Goal: Task Accomplishment & Management: Use online tool/utility

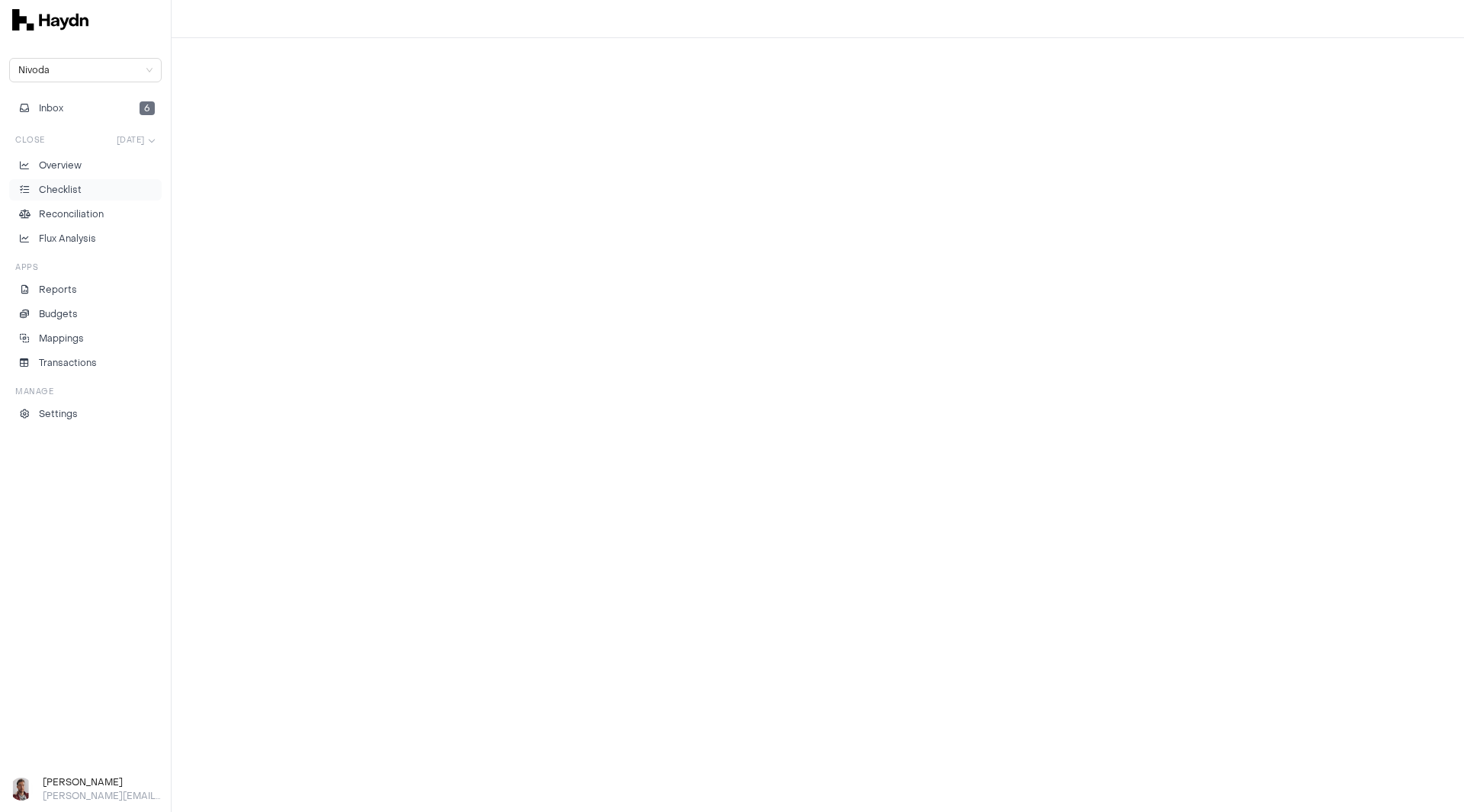
click at [76, 189] on p "Checklist" at bounding box center [60, 189] width 43 height 14
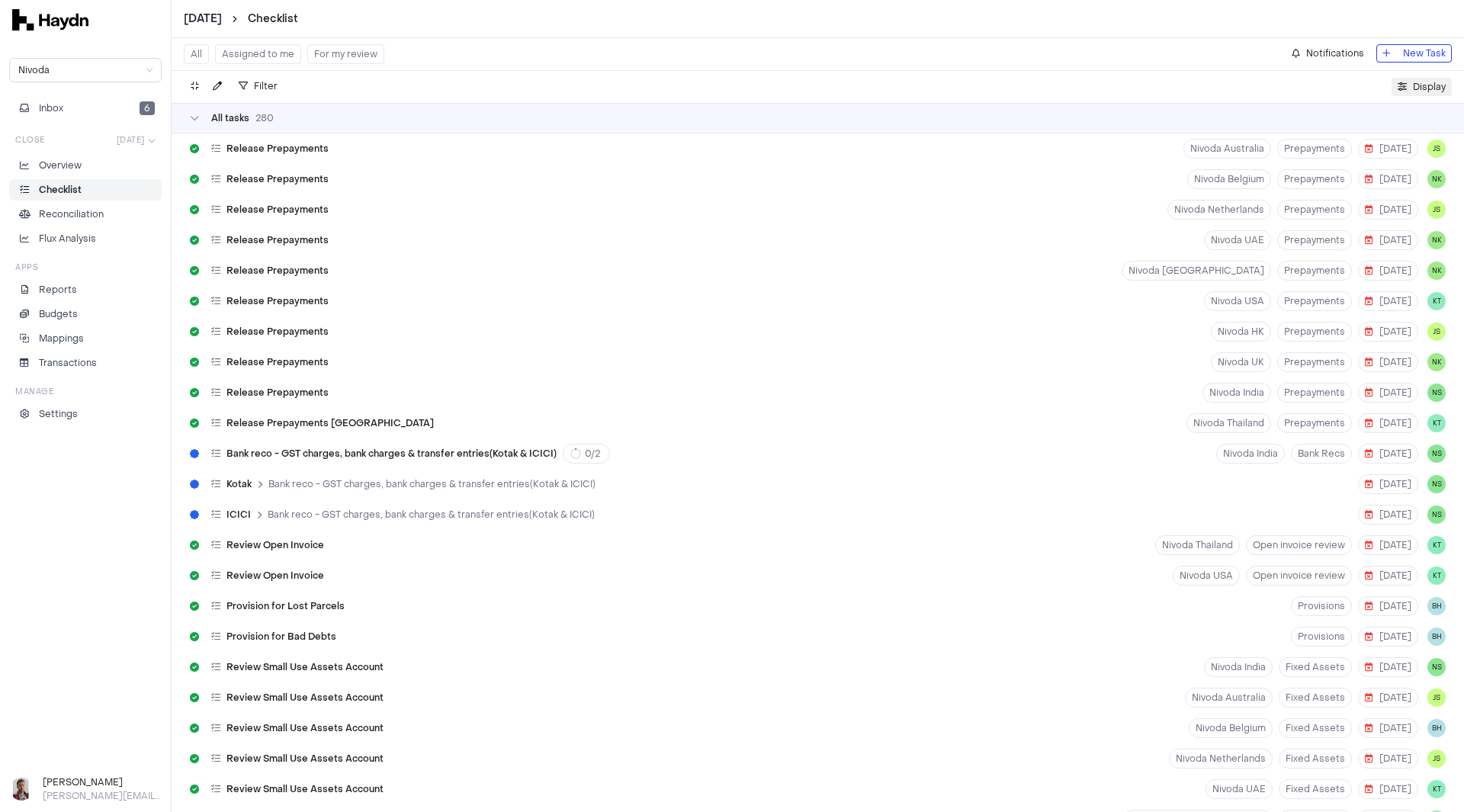
click at [1424, 91] on span "Display" at bounding box center [1429, 87] width 33 height 16
click at [1388, 124] on html "[DATE] Checklist Nivoda Inbox 6 Close [DATE] Overview Checklist Reconciliation …" at bounding box center [732, 406] width 1464 height 812
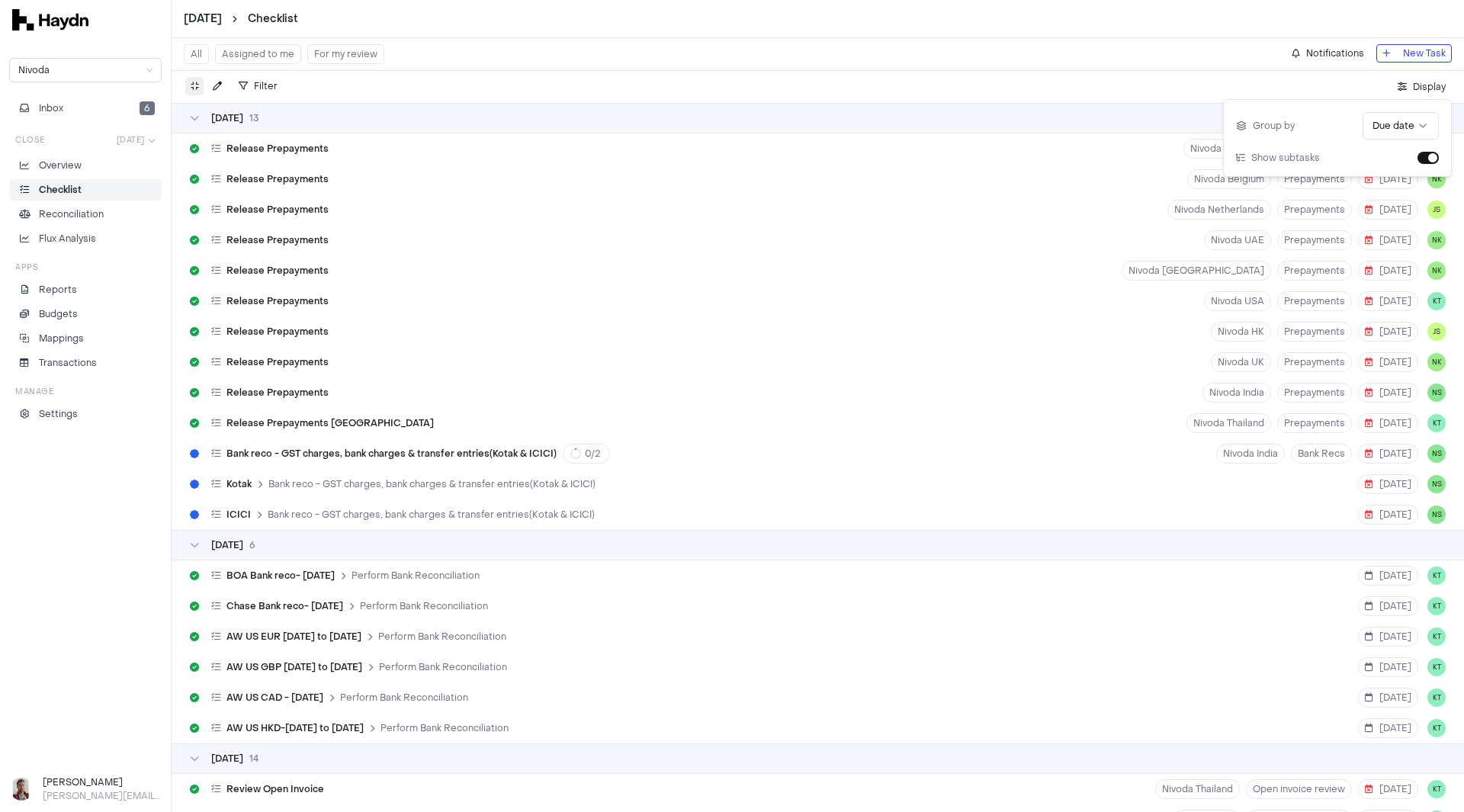
click at [194, 89] on icon "button" at bounding box center [194, 86] width 8 height 9
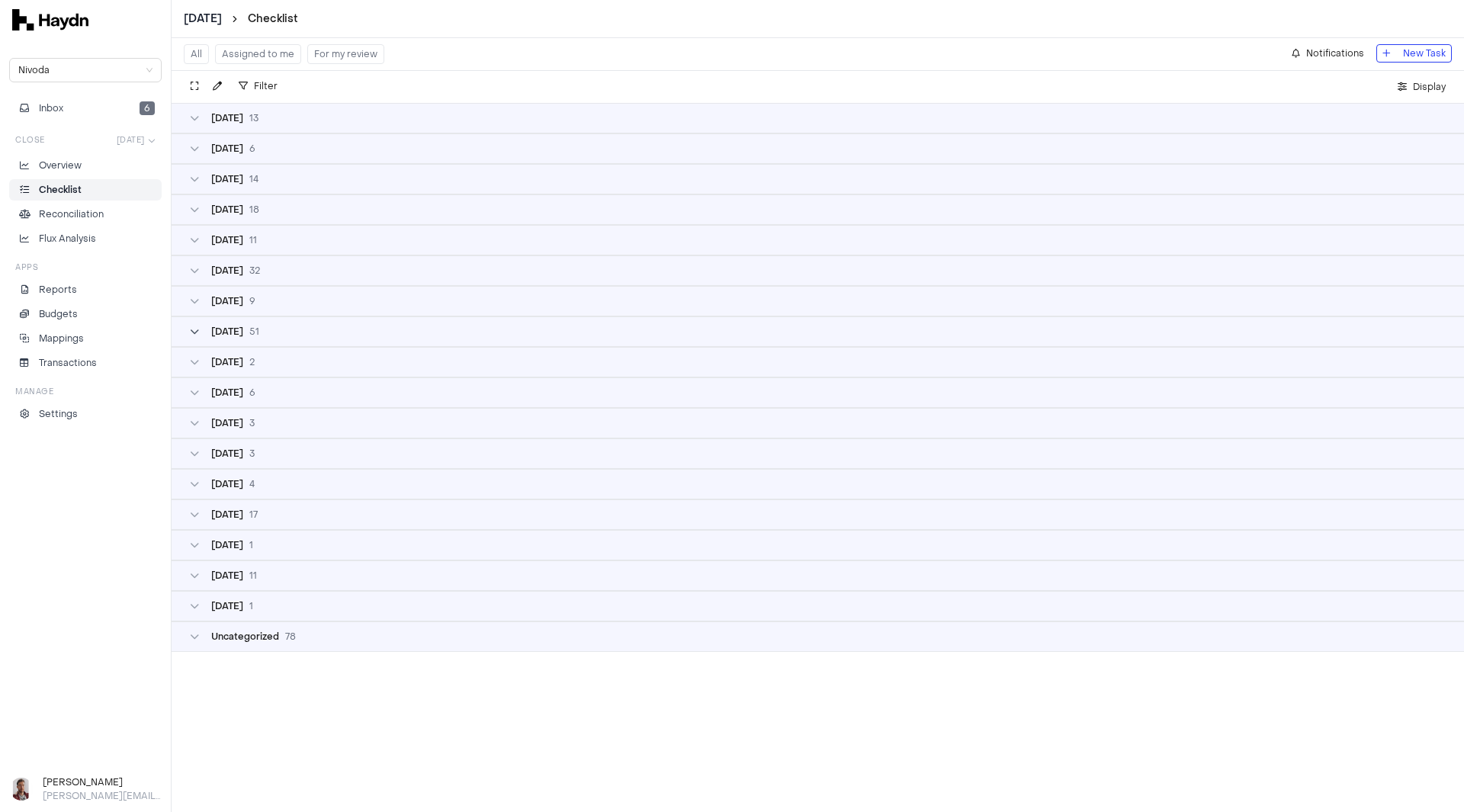
click at [234, 334] on span "[DATE]" at bounding box center [227, 331] width 32 height 12
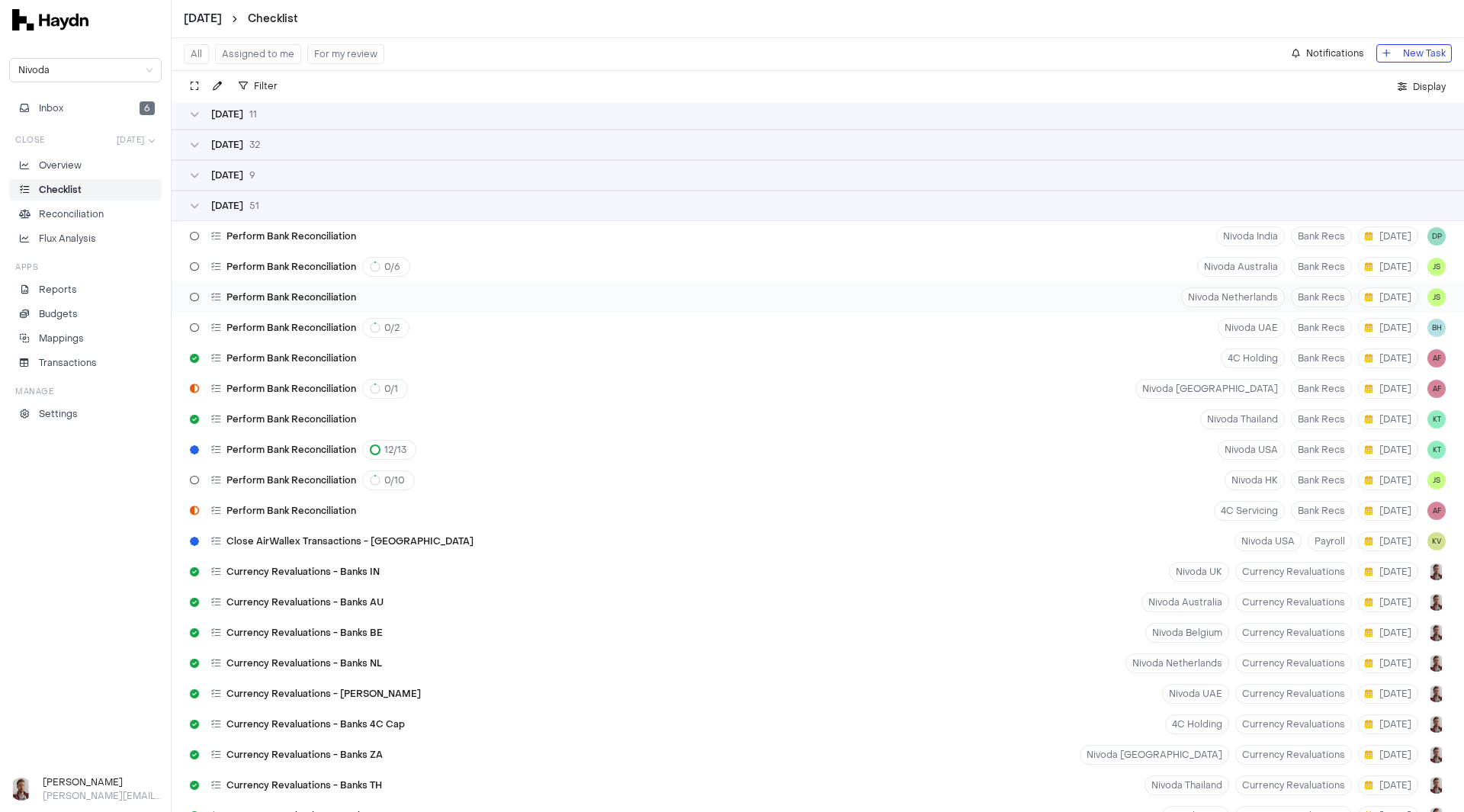
scroll to position [153, 0]
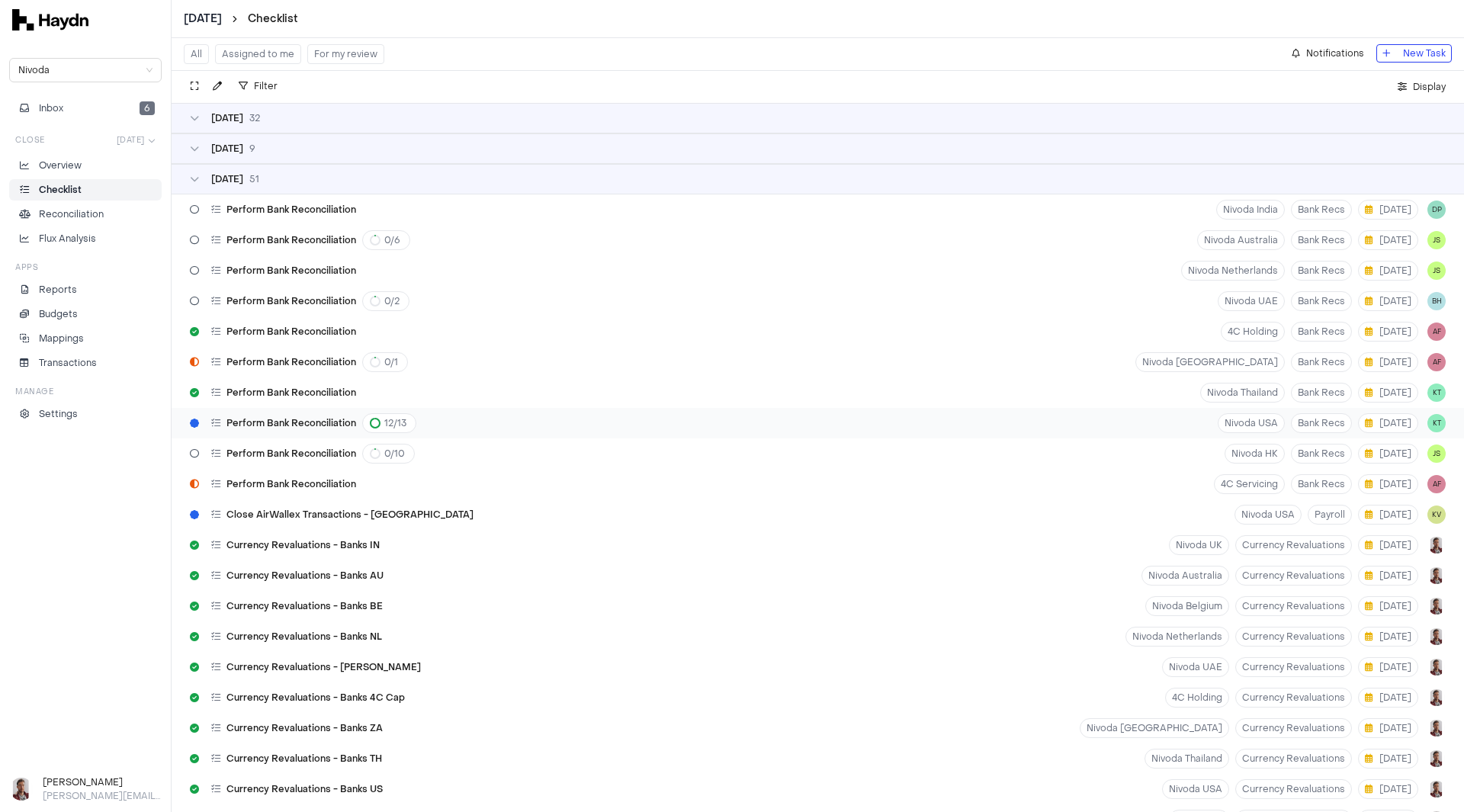
click at [292, 428] on span "Perform Bank Reconciliation" at bounding box center [291, 423] width 130 height 12
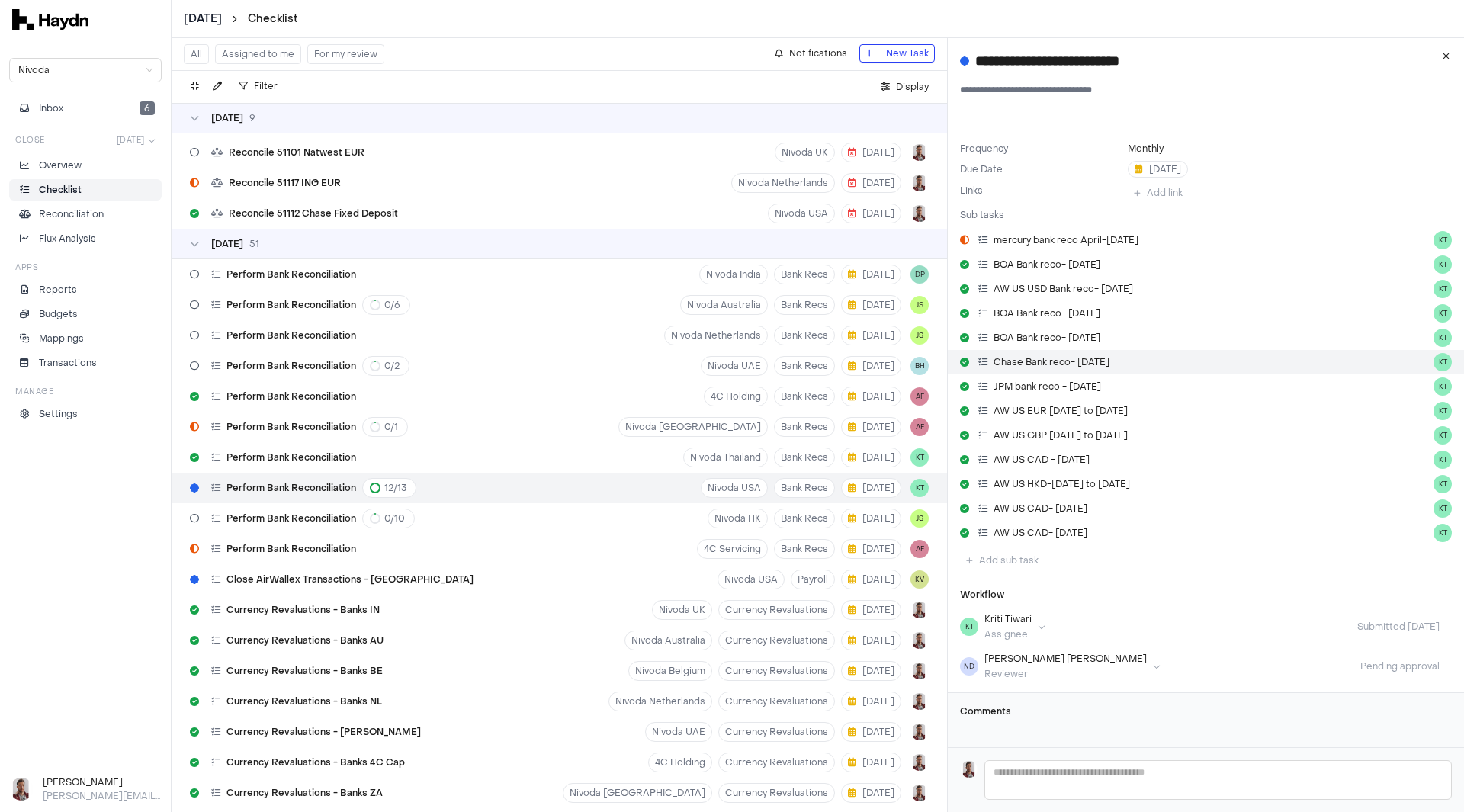
scroll to position [3260, 0]
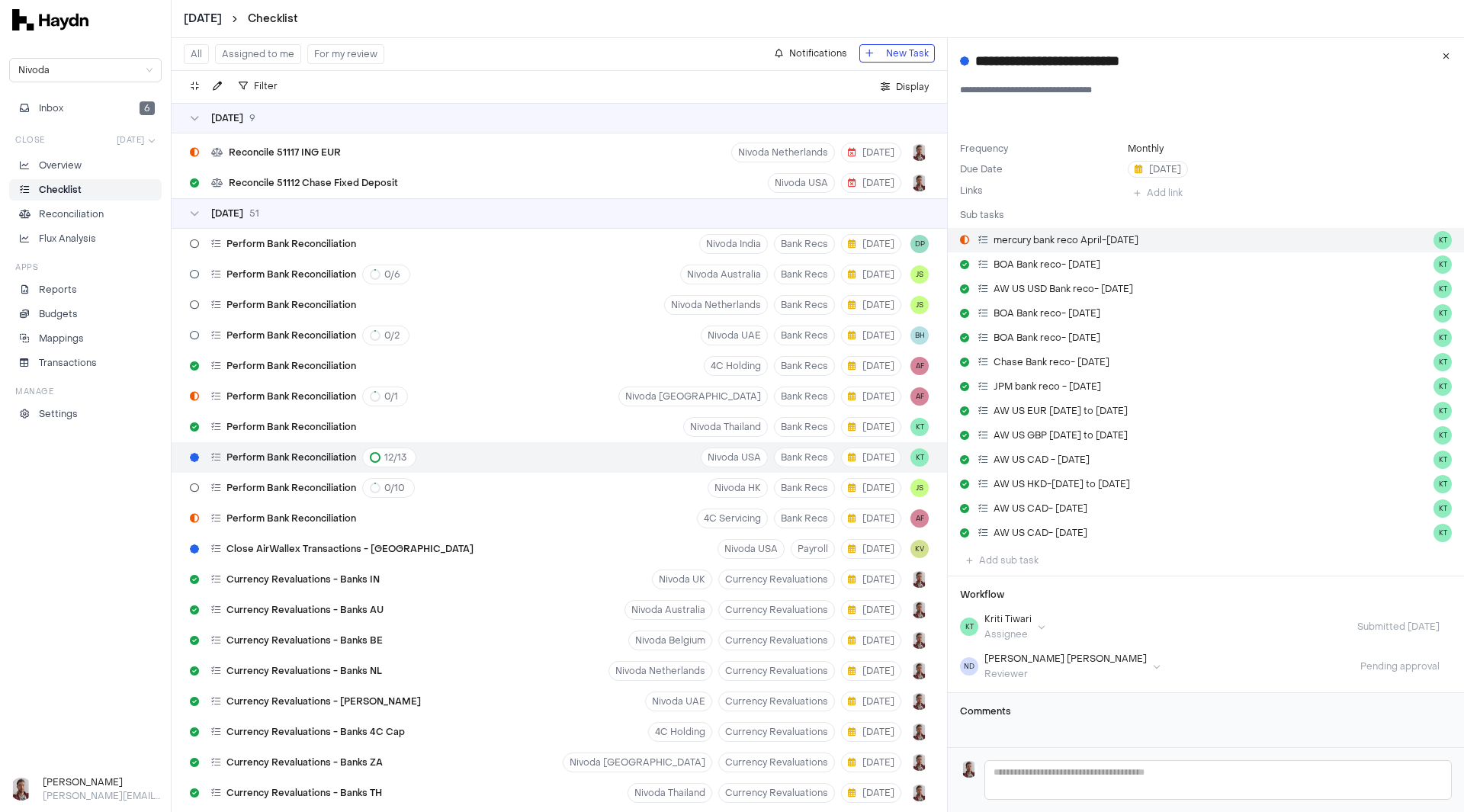
click at [1022, 239] on span "mercury bank reco April-[DATE]" at bounding box center [1066, 240] width 145 height 12
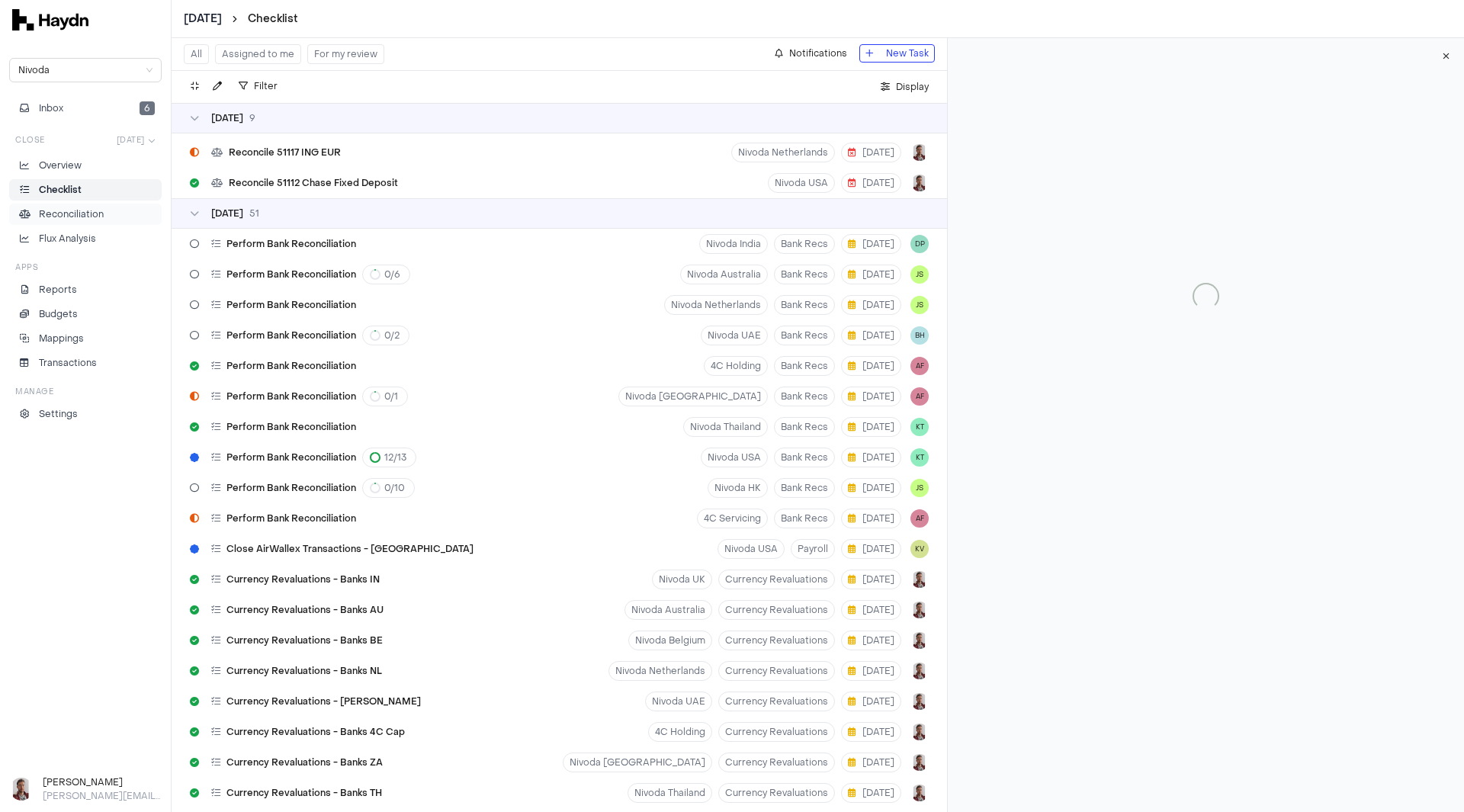
click at [67, 218] on p "Reconciliation" at bounding box center [70, 214] width 65 height 14
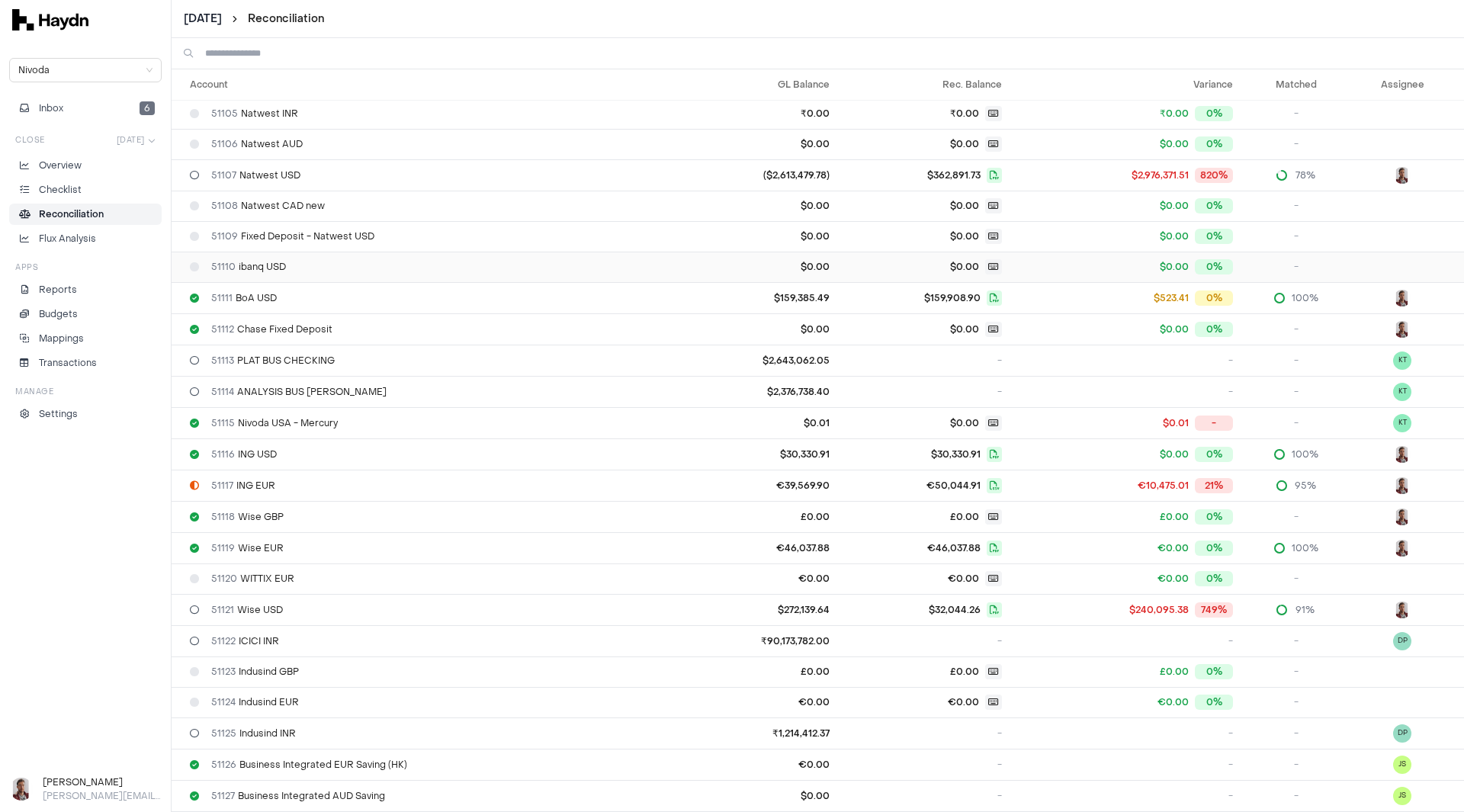
scroll to position [153, 0]
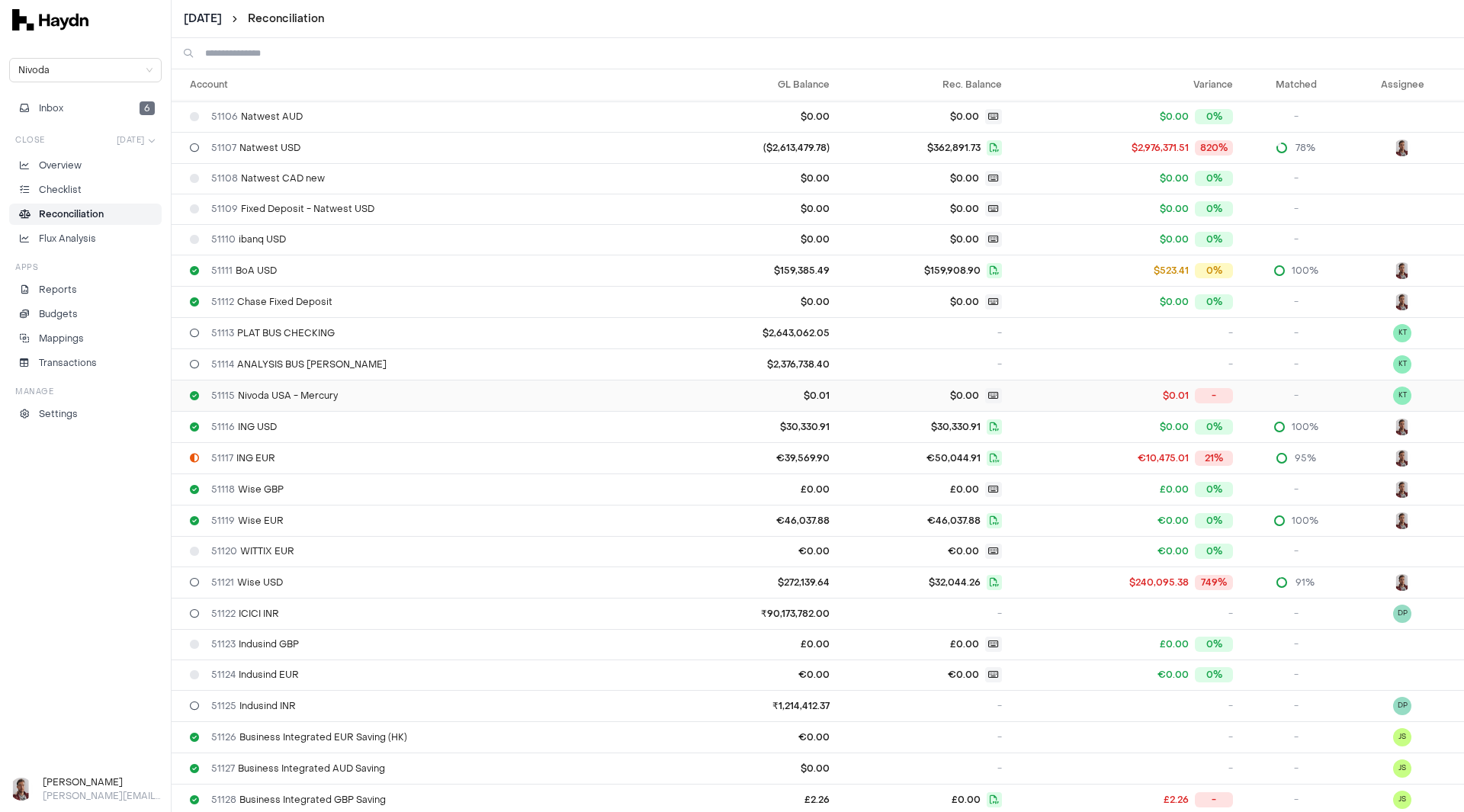
click at [329, 398] on span "51115 Nivoda USA - Mercury" at bounding box center [275, 395] width 126 height 12
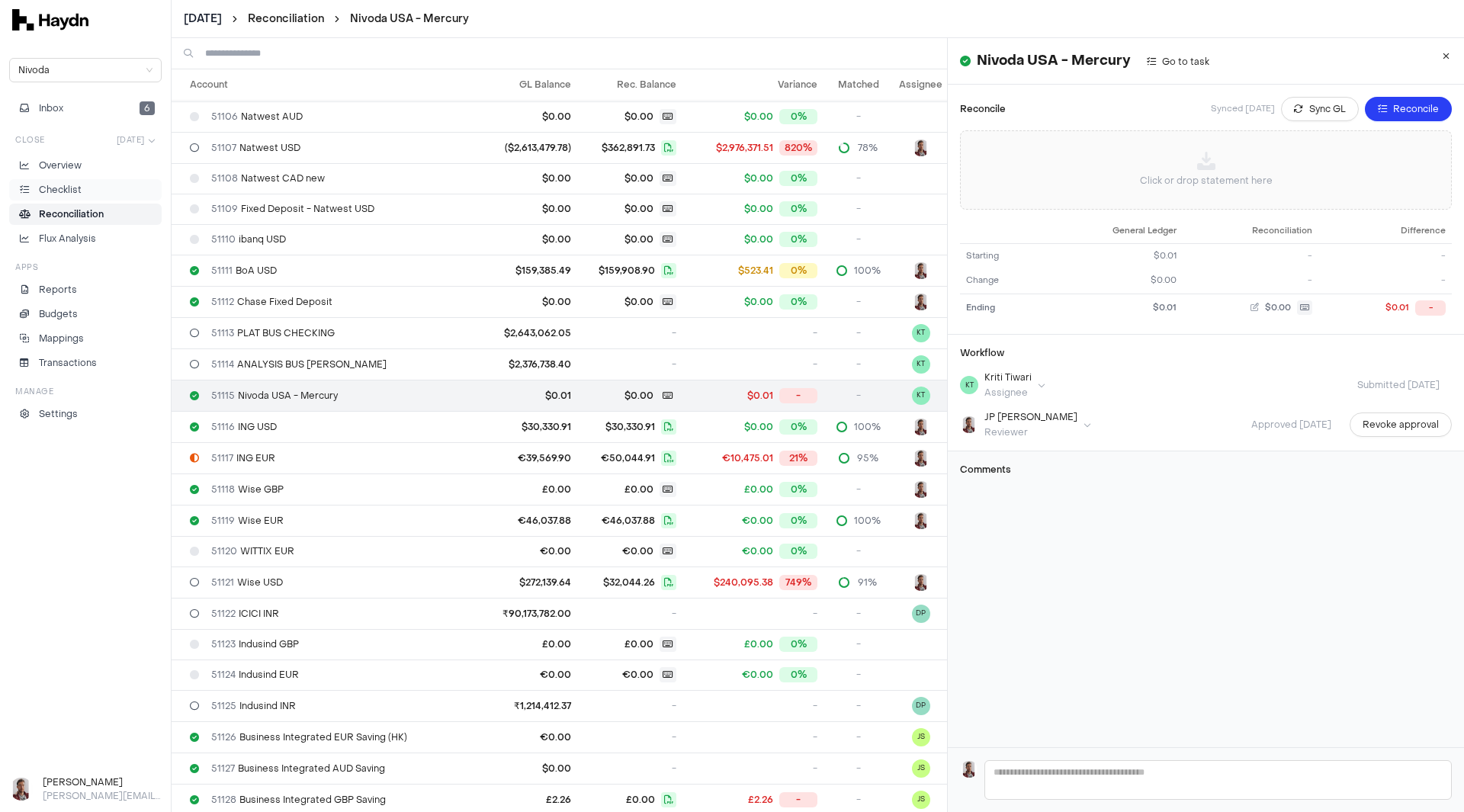
click at [52, 185] on p "Checklist" at bounding box center [60, 189] width 43 height 14
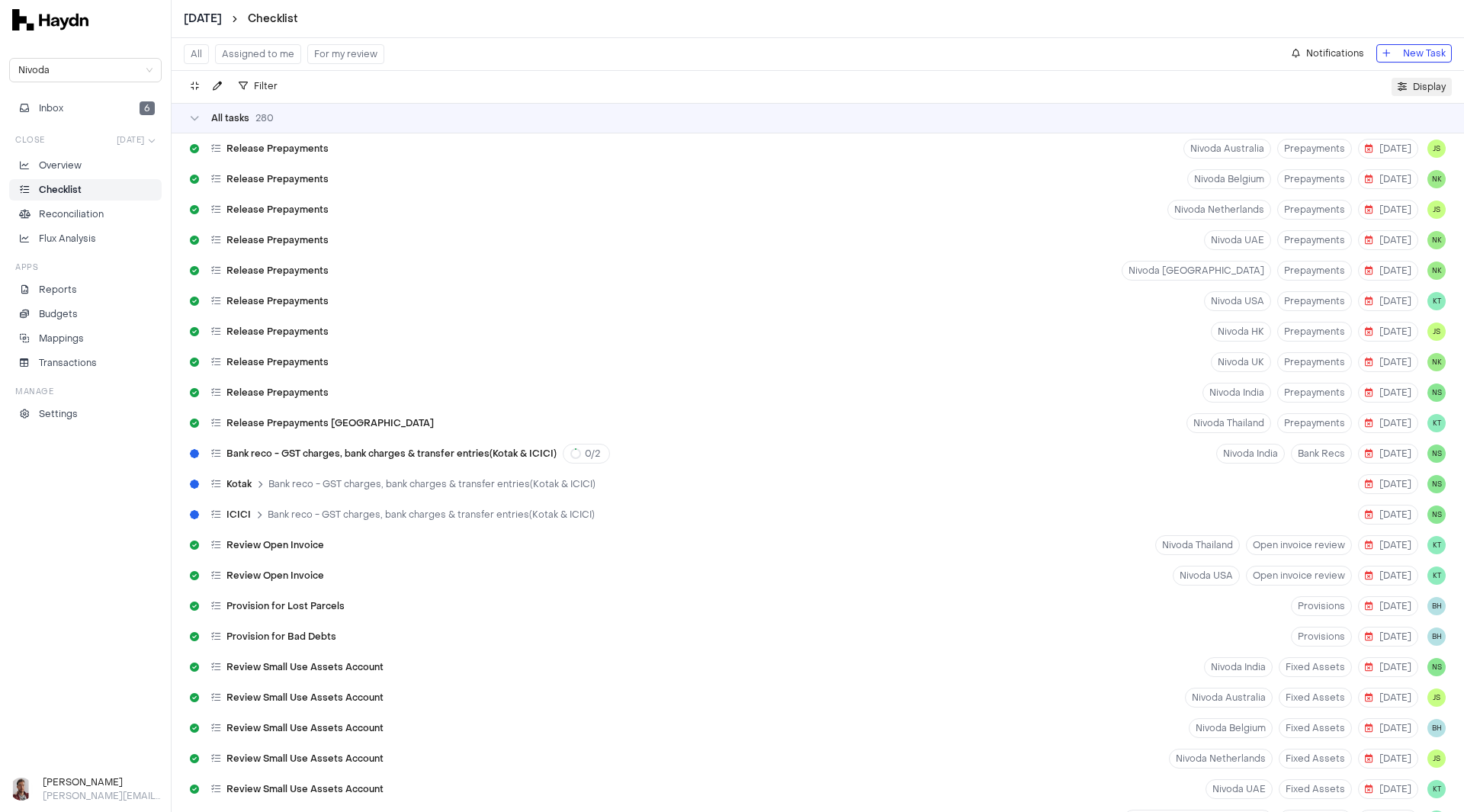
click at [1411, 82] on button "Display" at bounding box center [1422, 87] width 60 height 18
click at [1408, 131] on html "[DATE] Checklist Nivoda Inbox 6 Close [DATE] Overview Checklist Reconciliation …" at bounding box center [732, 406] width 1464 height 812
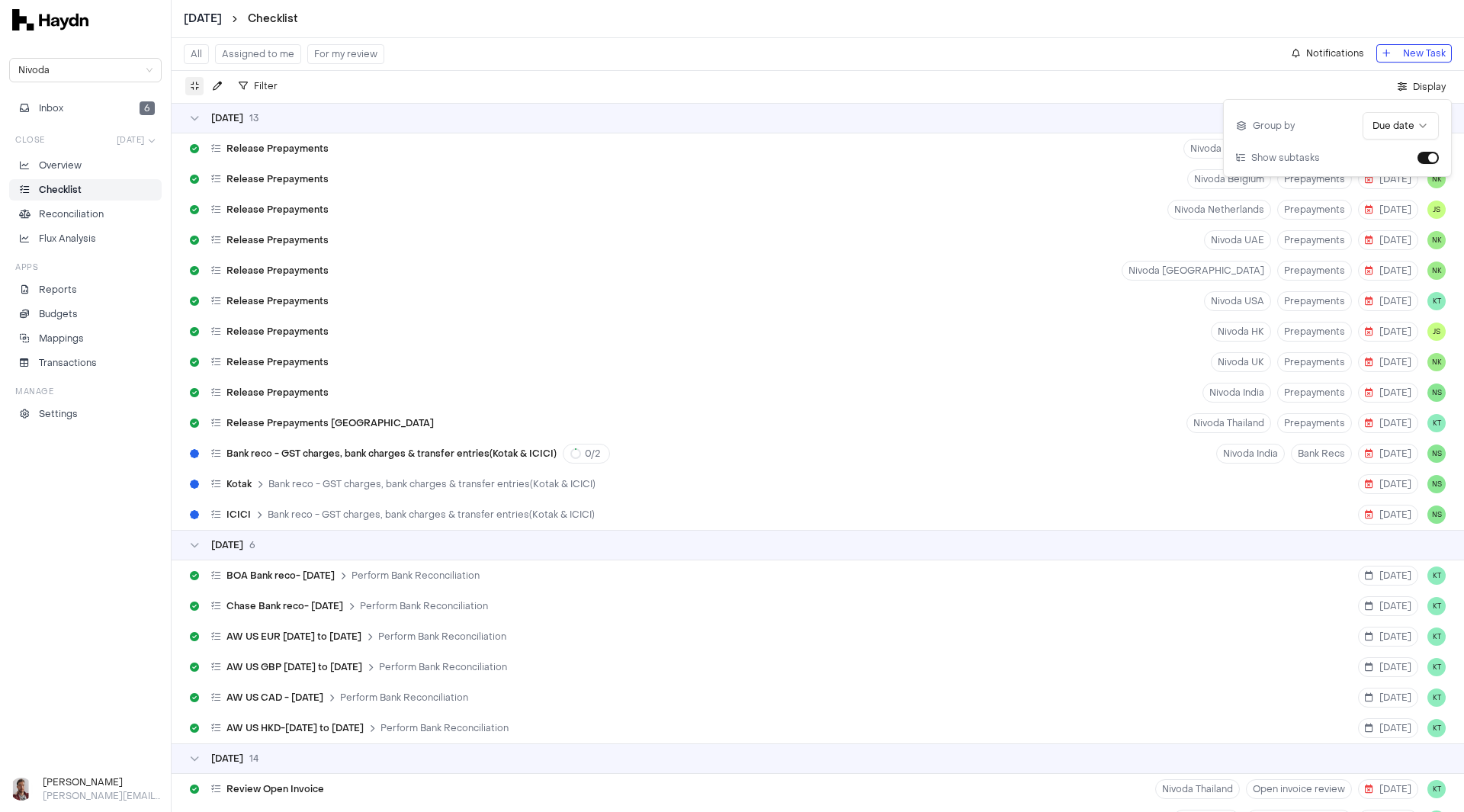
click at [195, 85] on icon "button" at bounding box center [194, 86] width 8 height 9
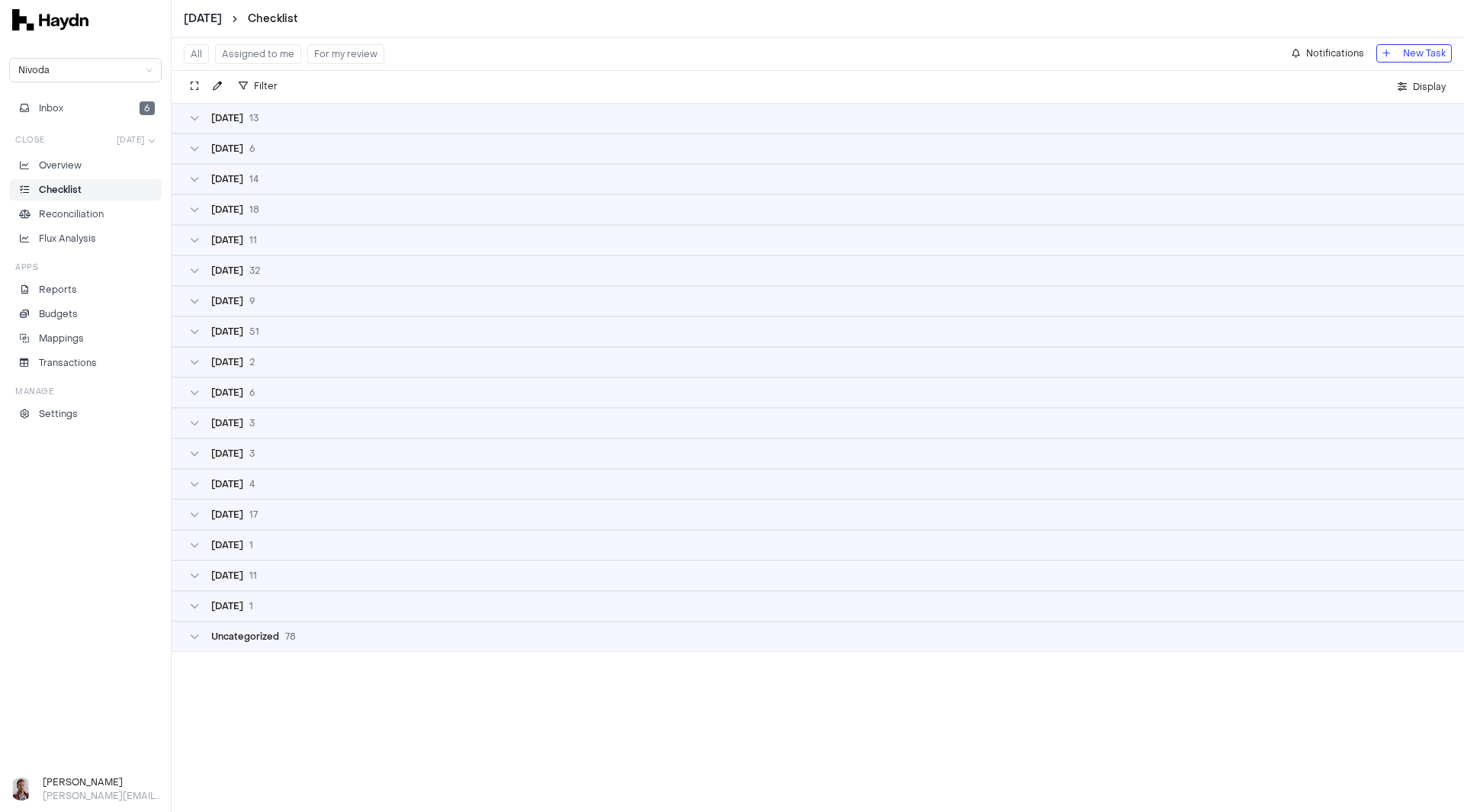
click at [260, 333] on div "[DATE]" at bounding box center [818, 331] width 1256 height 12
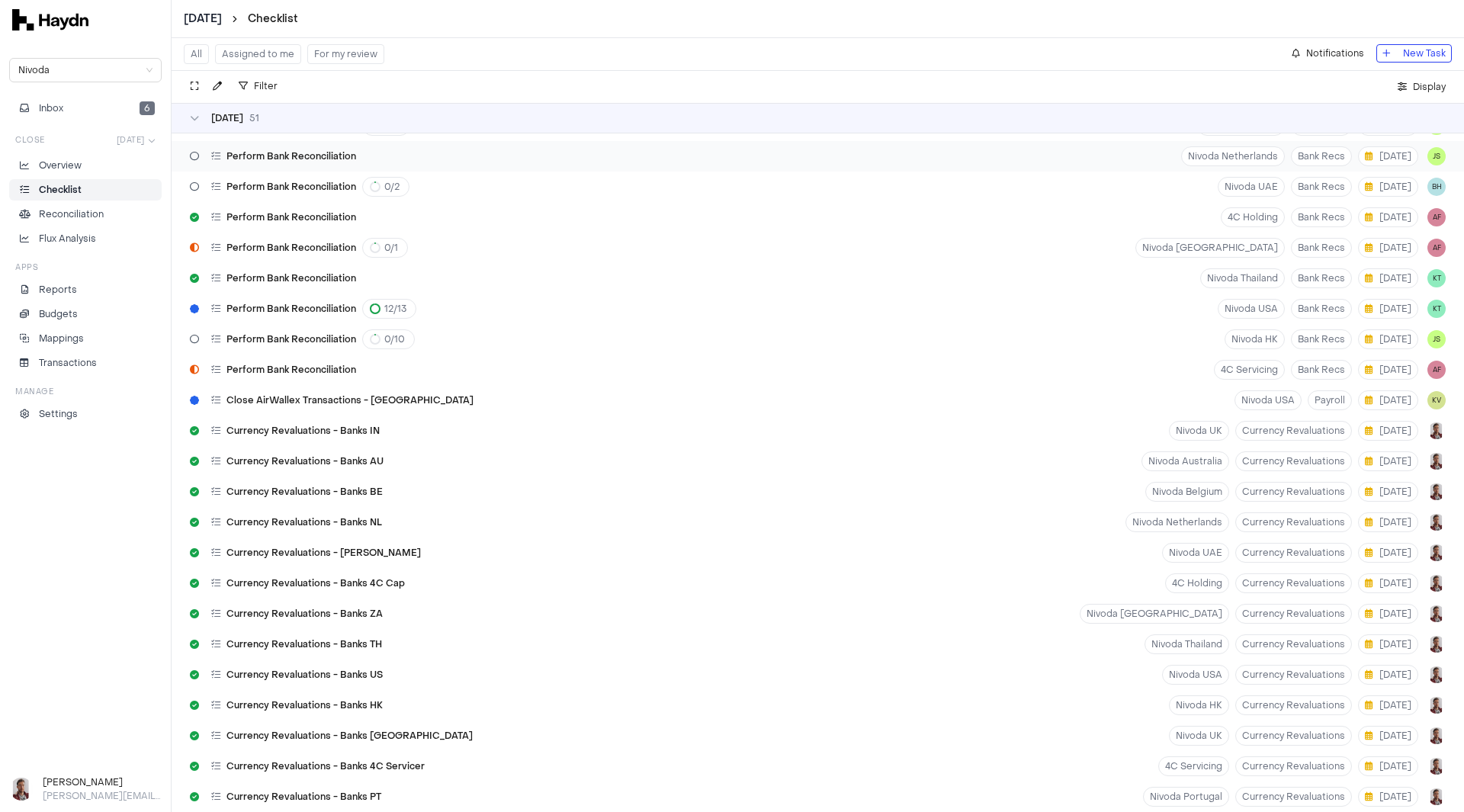
scroll to position [305, 0]
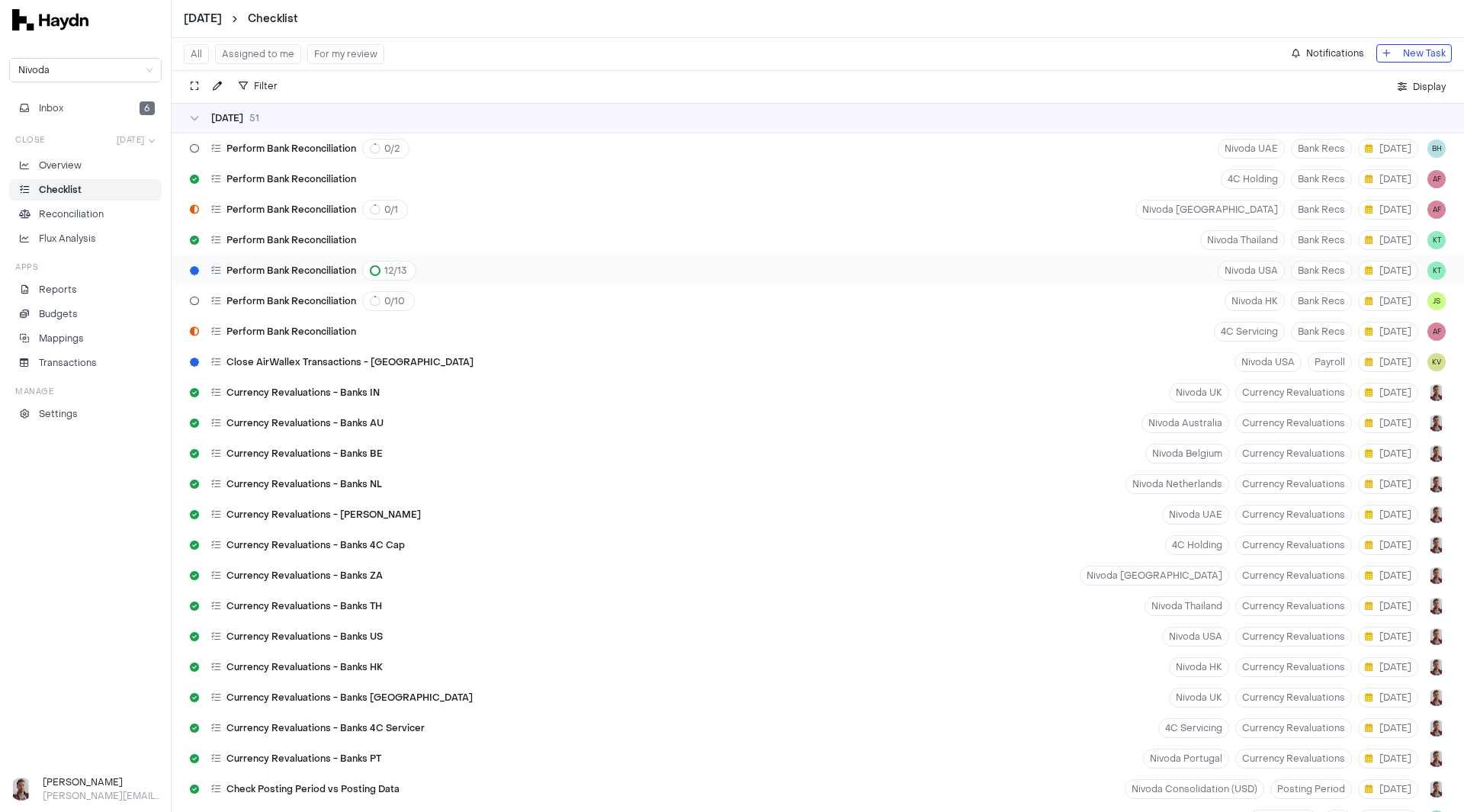
click at [322, 267] on span "Perform Bank Reconciliation" at bounding box center [291, 270] width 130 height 12
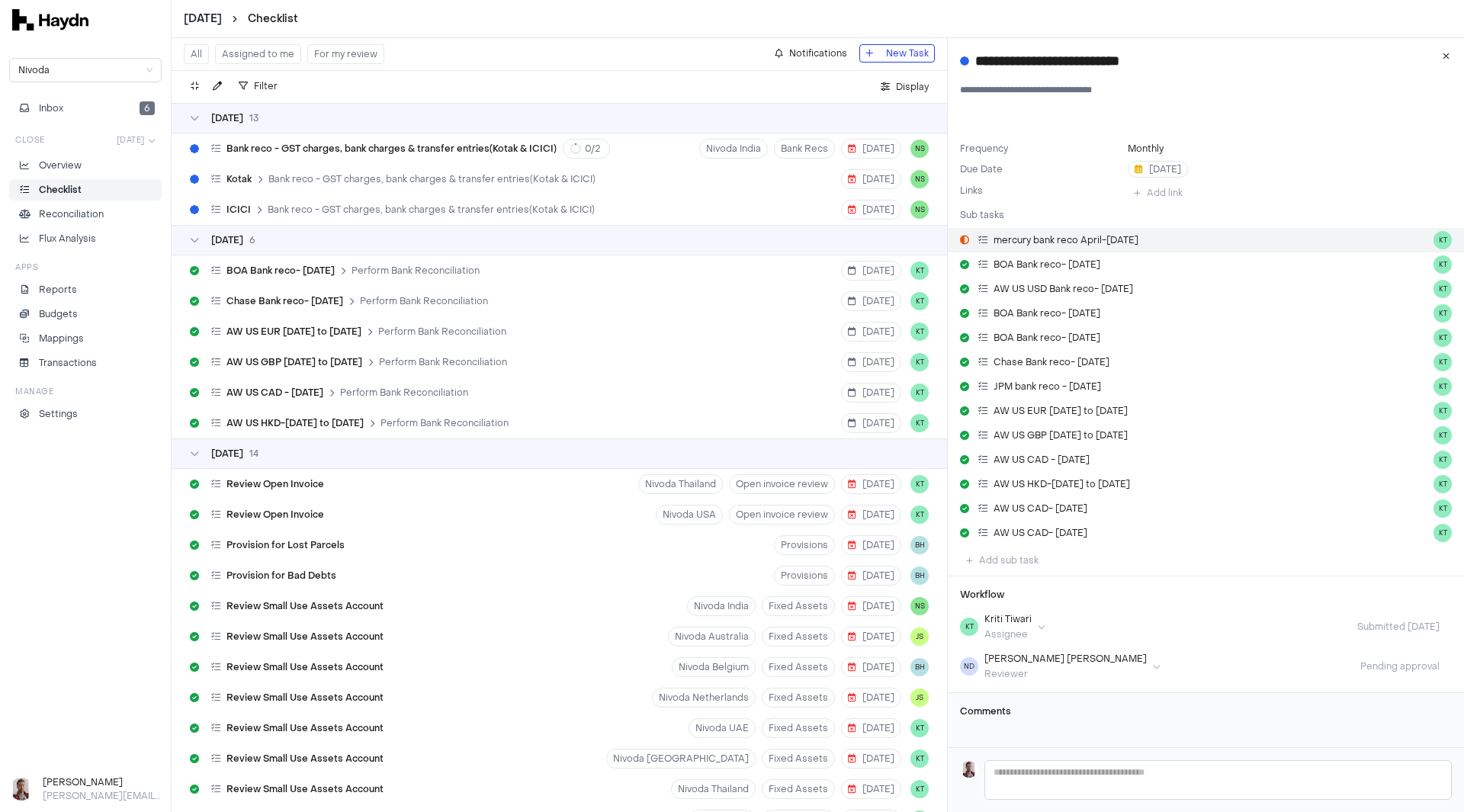
click at [1061, 242] on span "mercury bank reco April-[DATE]" at bounding box center [1066, 240] width 145 height 12
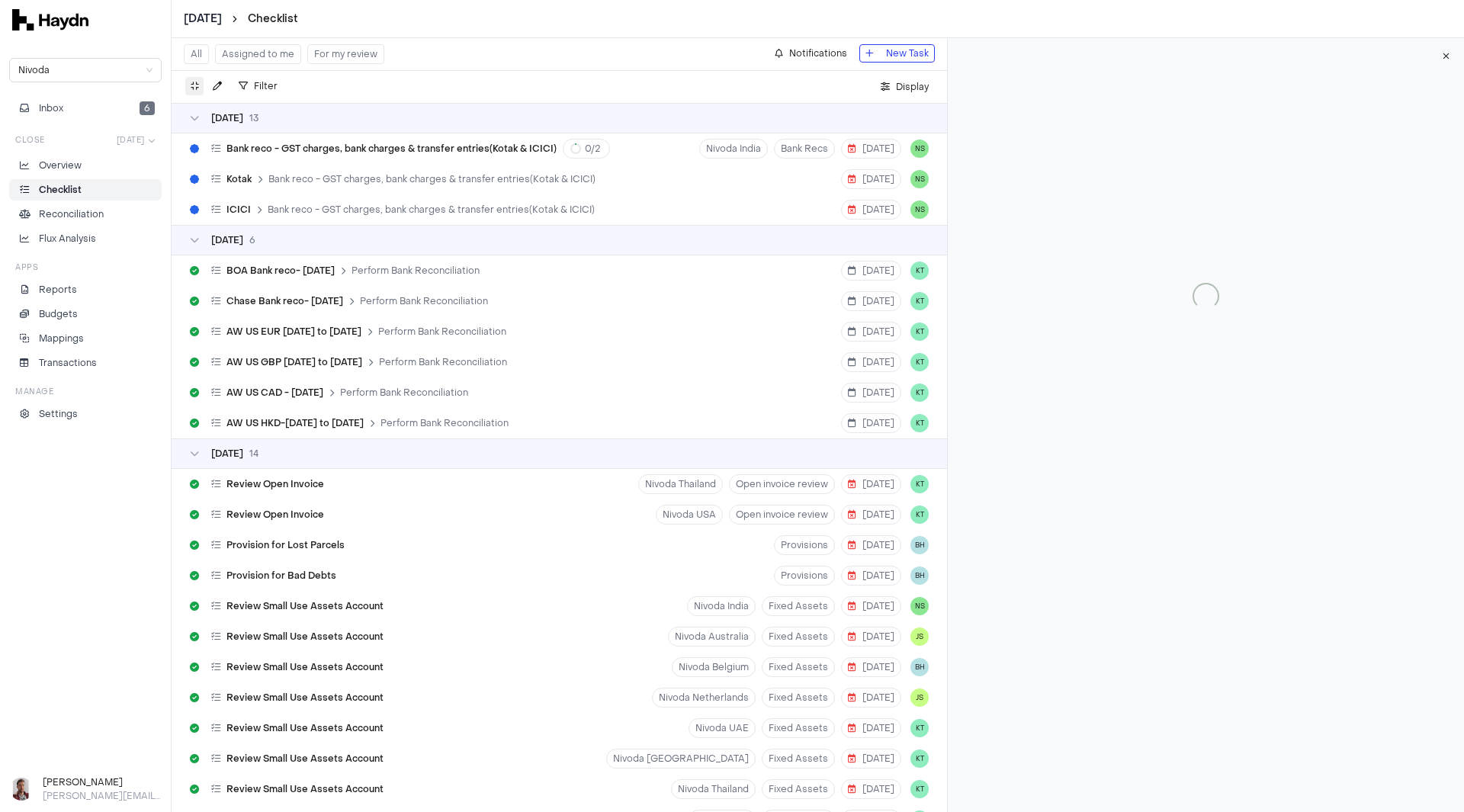
click at [197, 81] on icon "button" at bounding box center [194, 86] width 8 height 9
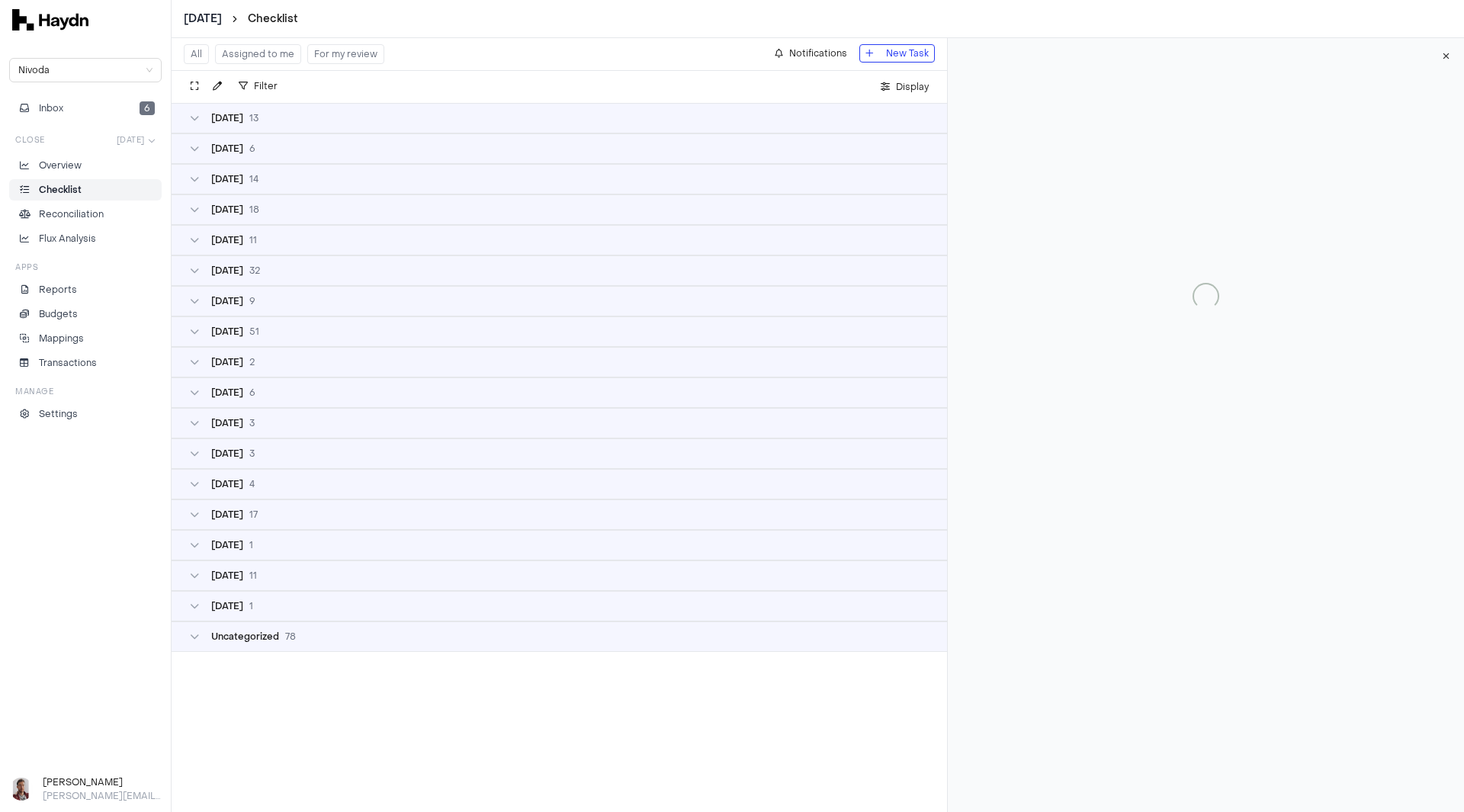
click at [262, 328] on div "[DATE]" at bounding box center [558, 331] width 739 height 12
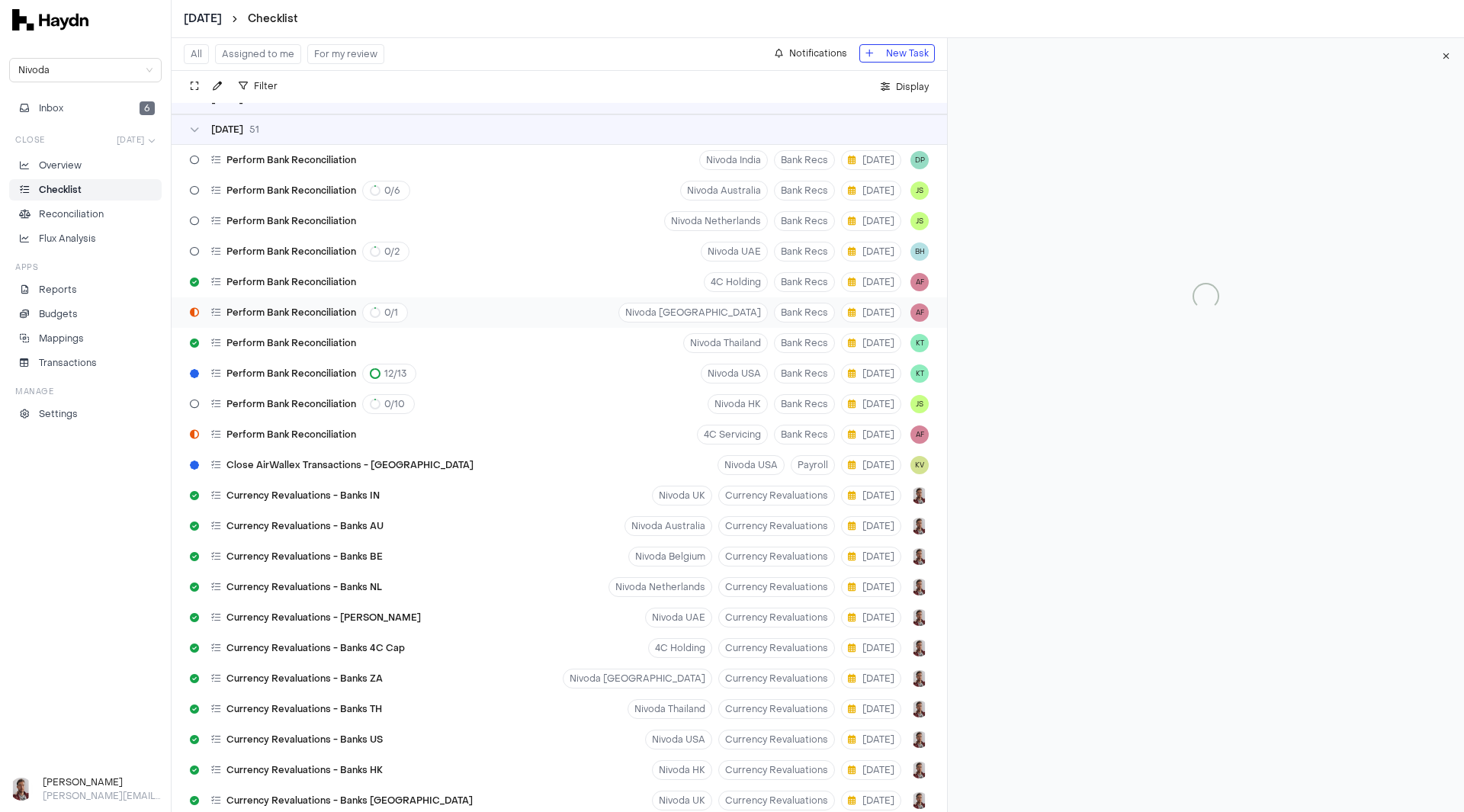
scroll to position [229, 0]
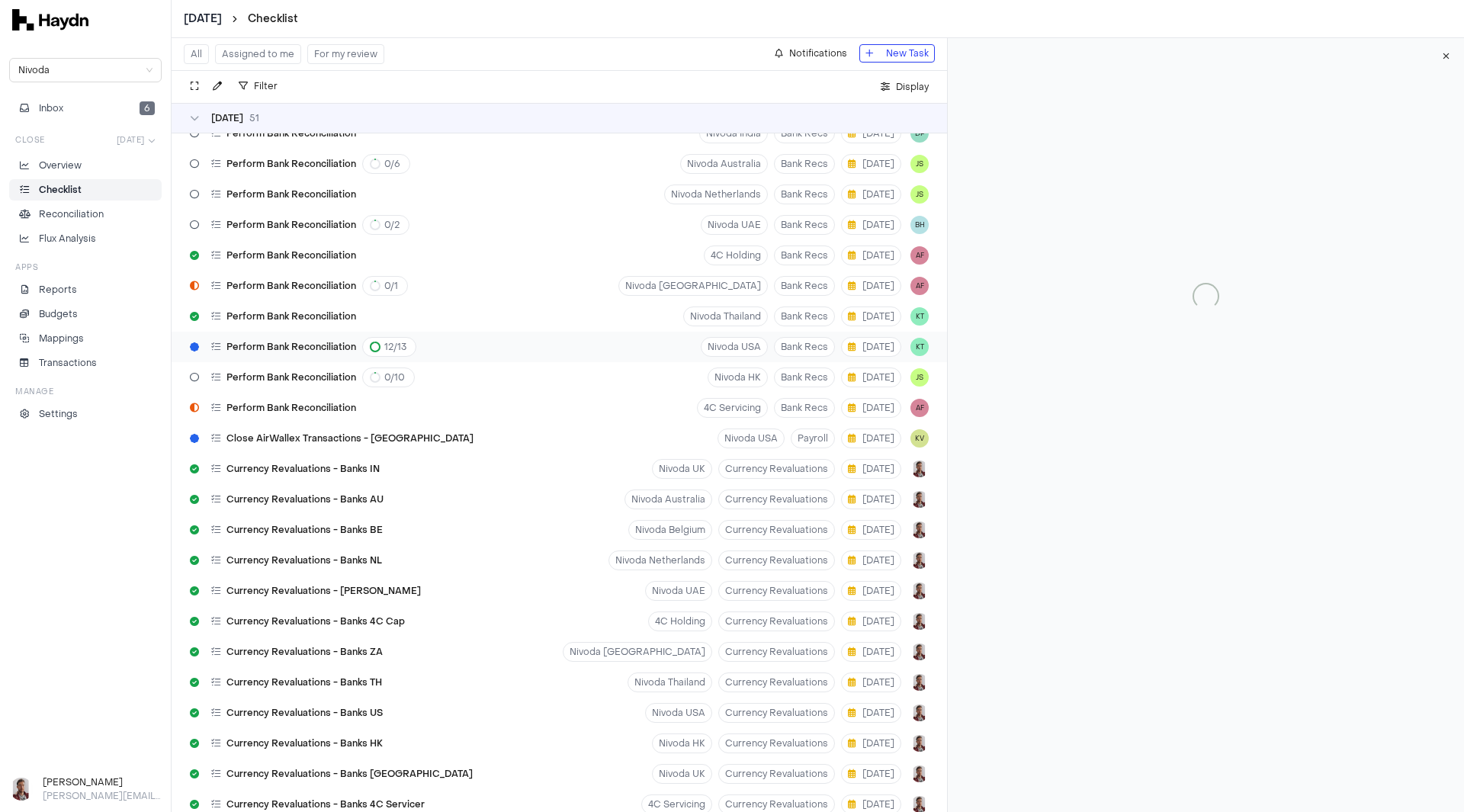
click at [309, 349] on span "Perform Bank Reconciliation" at bounding box center [291, 346] width 130 height 12
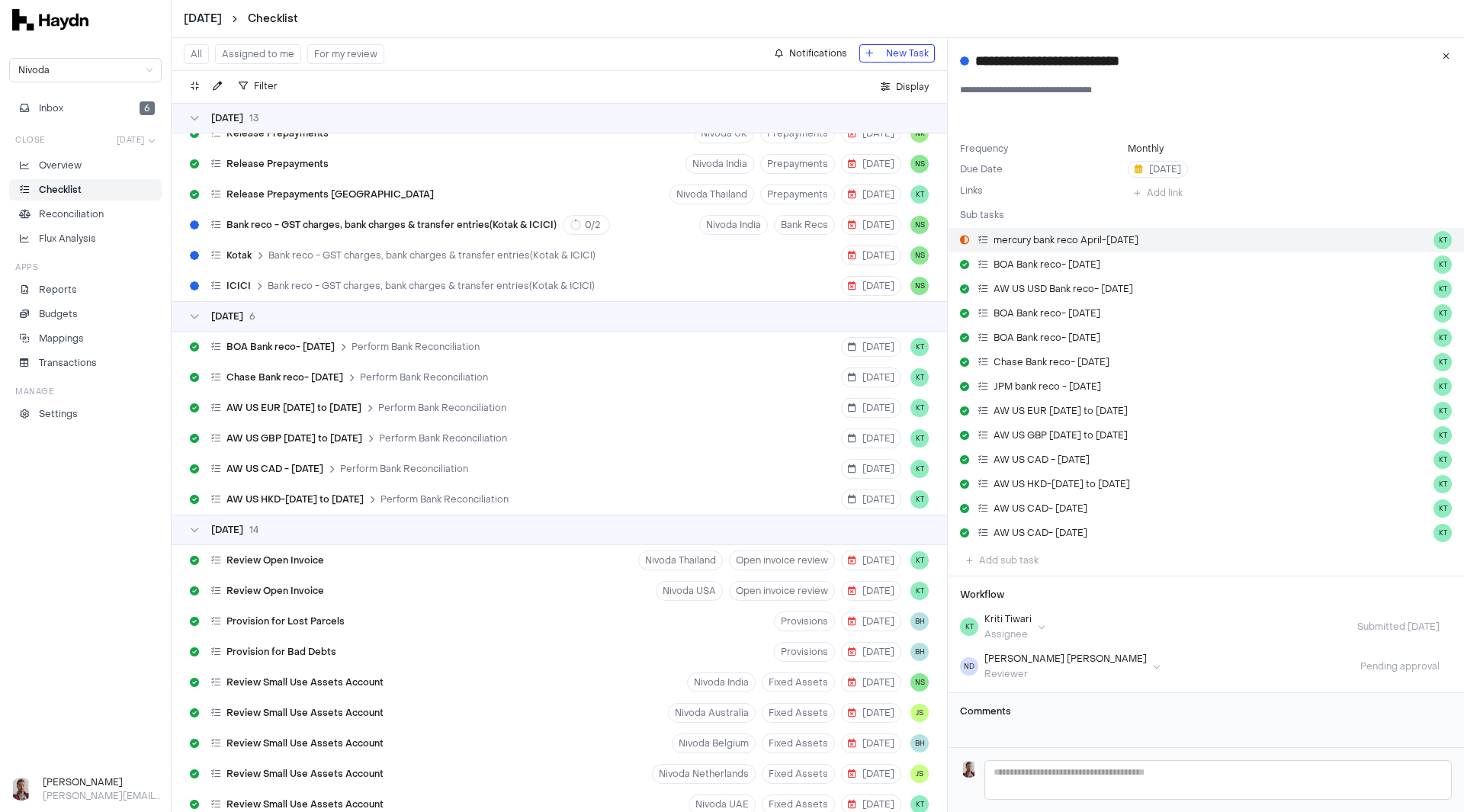
drag, startPoint x: 1054, startPoint y: 240, endPoint x: 1198, endPoint y: 237, distance: 144.0
click at [1198, 237] on link "mercury bank reco April-[DATE] KT" at bounding box center [1206, 240] width 516 height 25
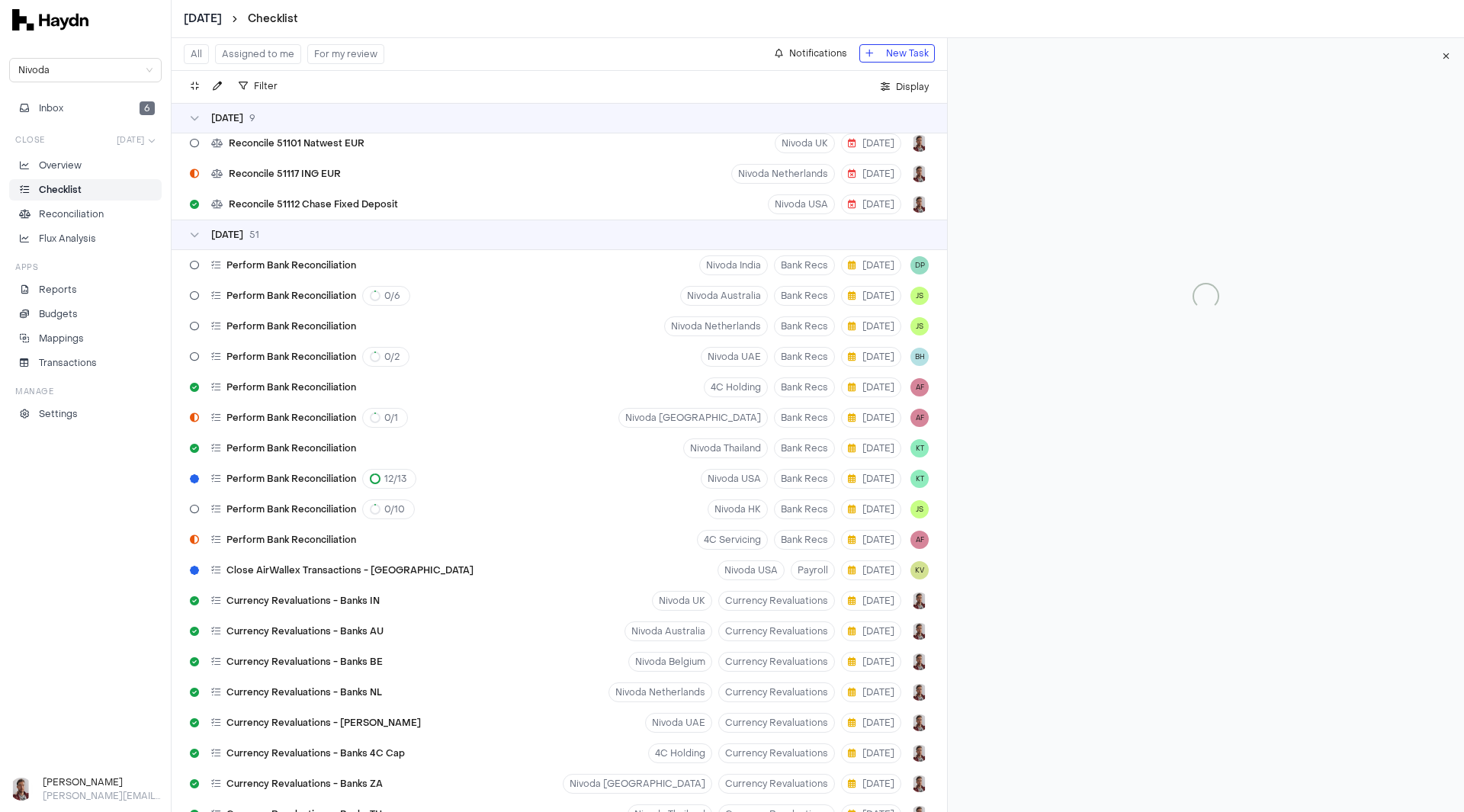
scroll to position [3278, 0]
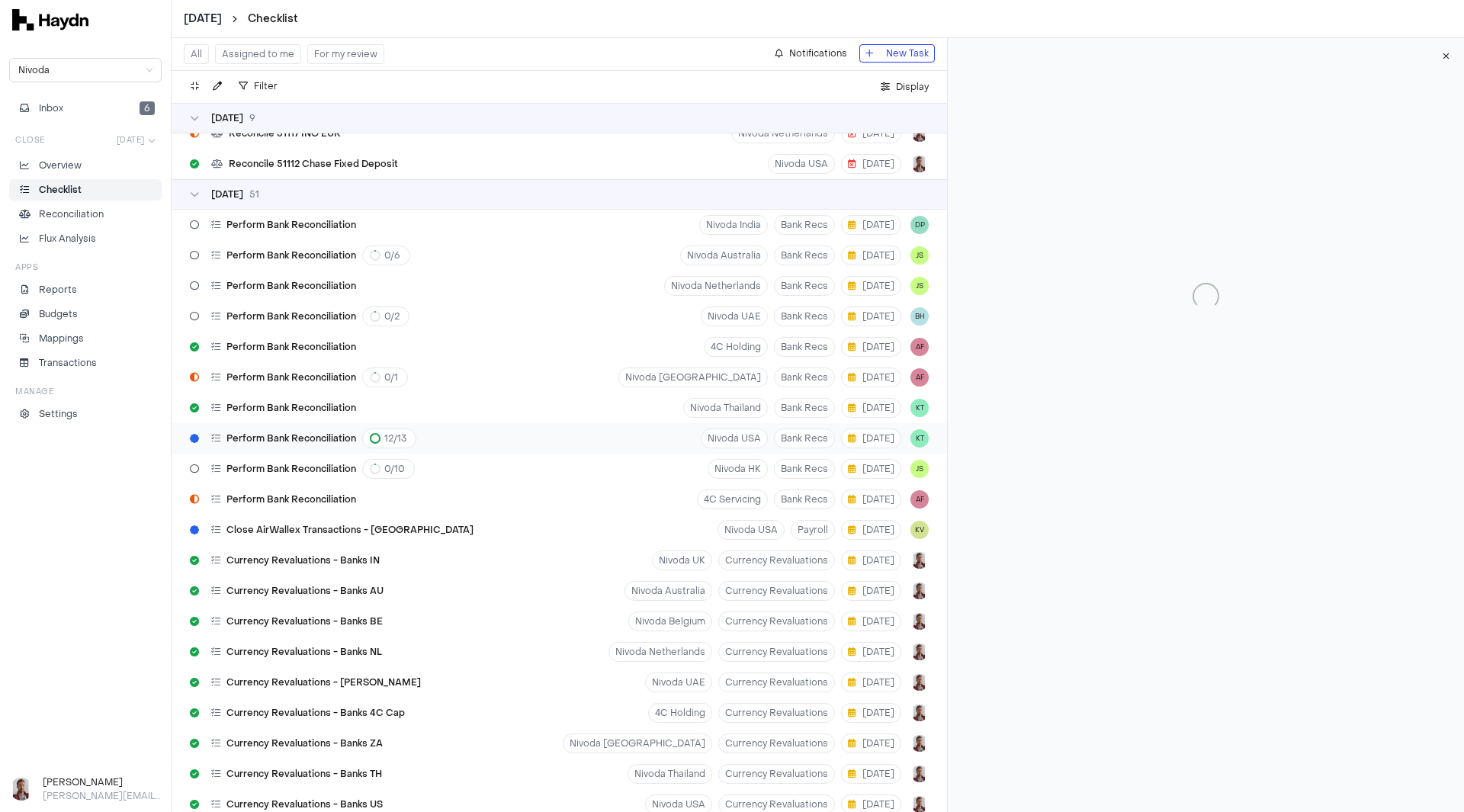
click at [280, 445] on div "Perform Bank Reconciliation 12 / 13" at bounding box center [314, 438] width 205 height 20
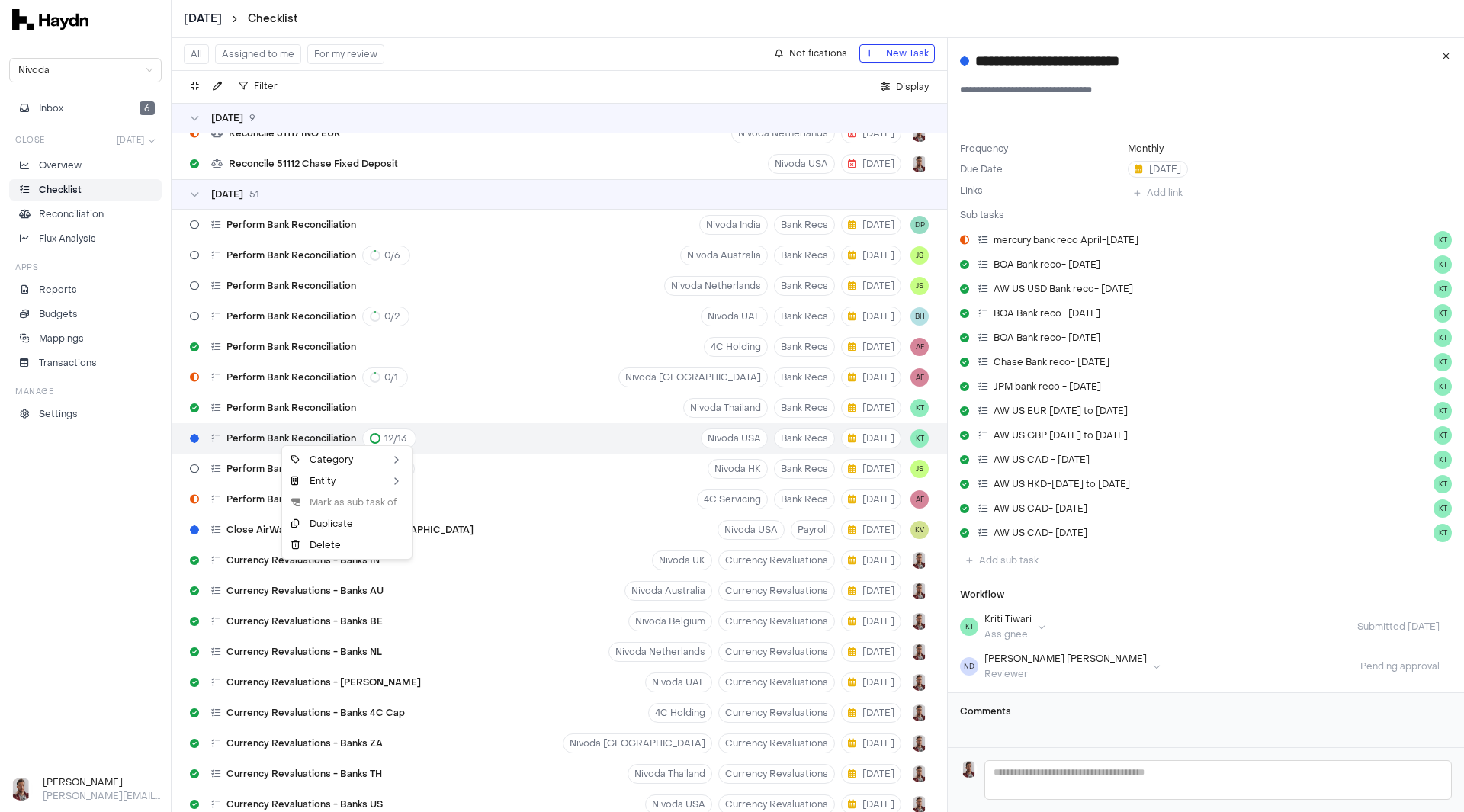
click at [65, 584] on html "[DATE] Checklist Nivoda Inbox 6 Close [DATE] Overview Checklist Reconciliation …" at bounding box center [732, 406] width 1464 height 812
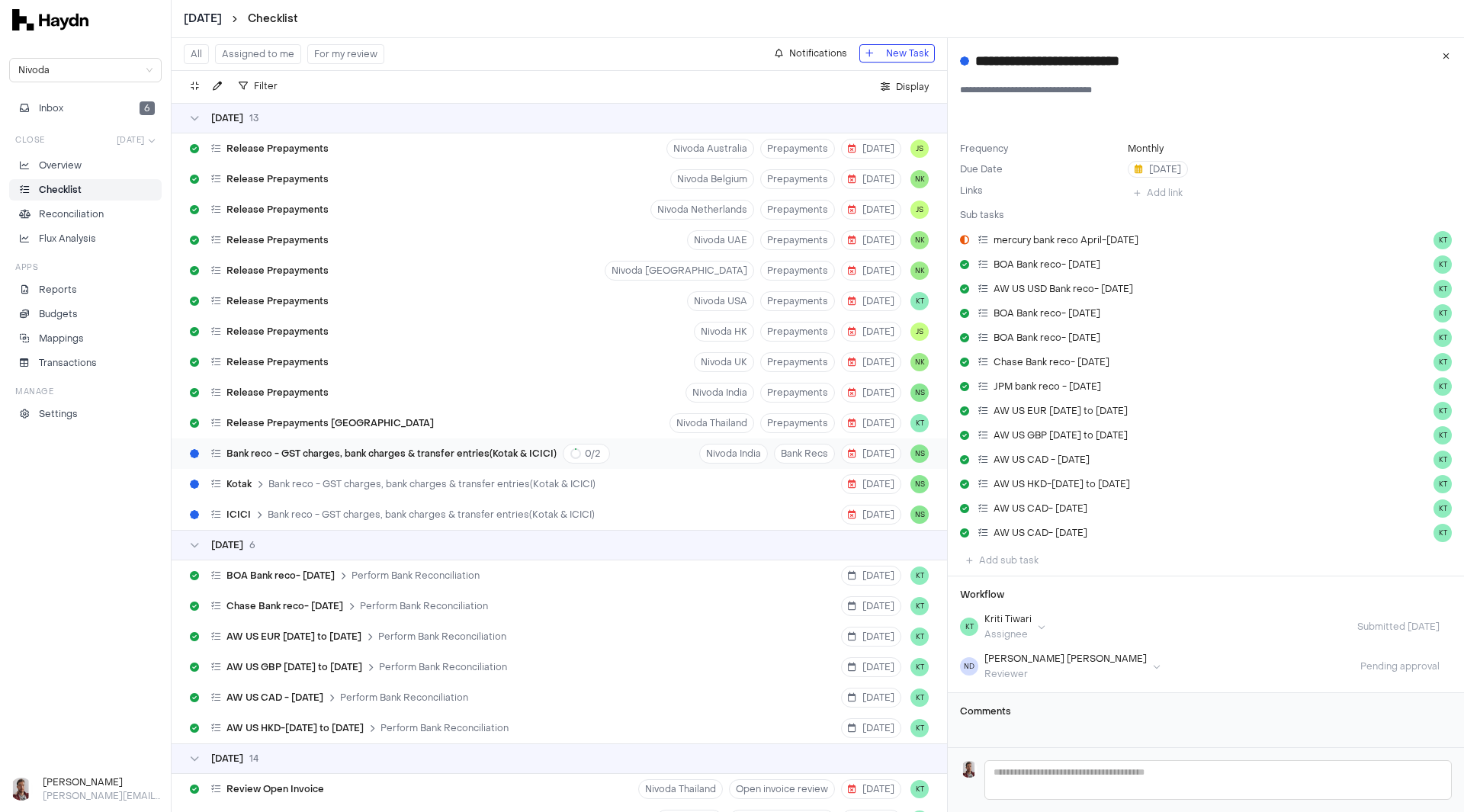
click at [389, 455] on span "Bank reco - GST charges, bank charges & transfer entries(Kotak & ICICI)" at bounding box center [391, 453] width 331 height 12
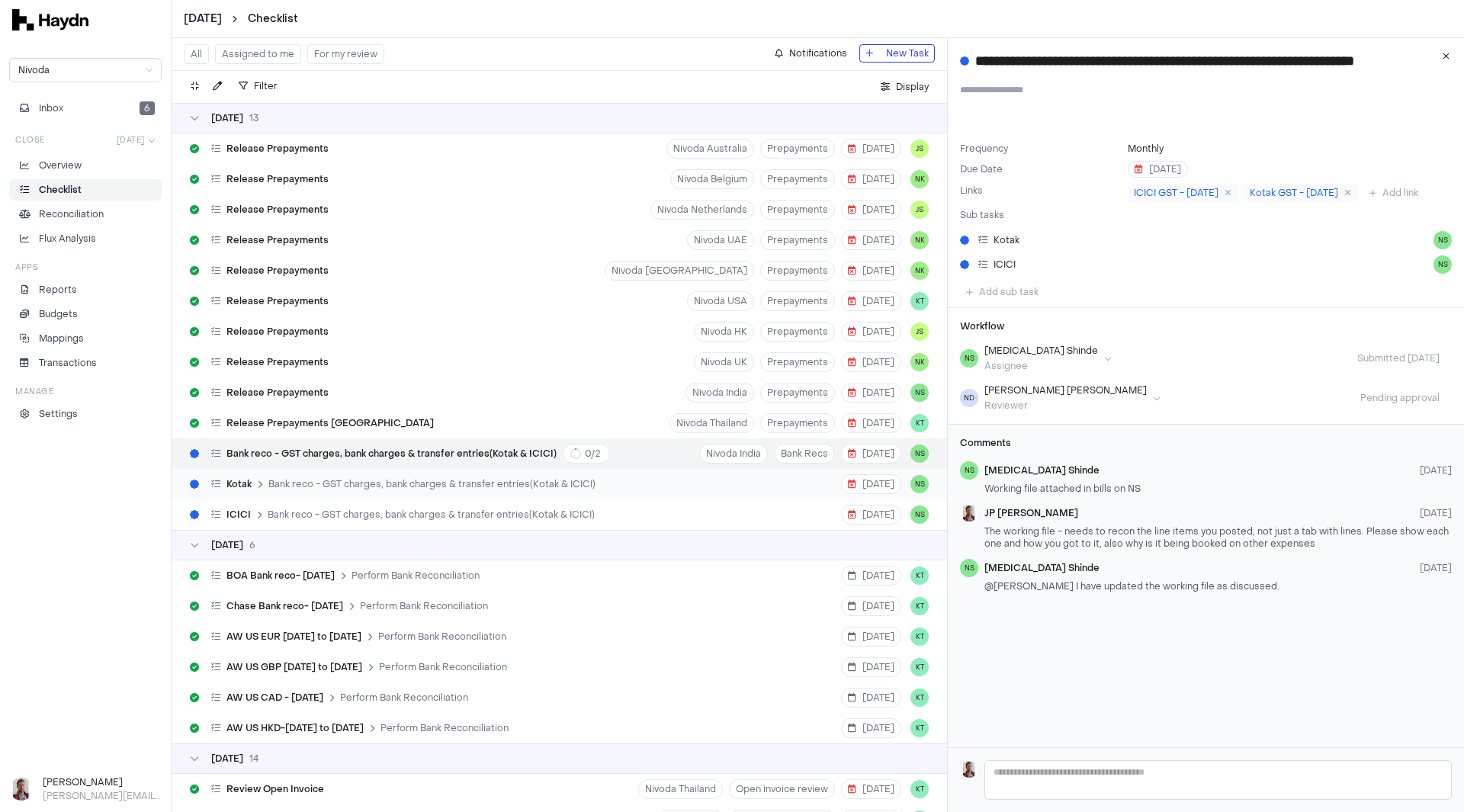
click at [519, 489] on span "Bank reco - GST charges, bank charges & transfer entries(Kotak & ICICI)" at bounding box center [431, 483] width 327 height 12
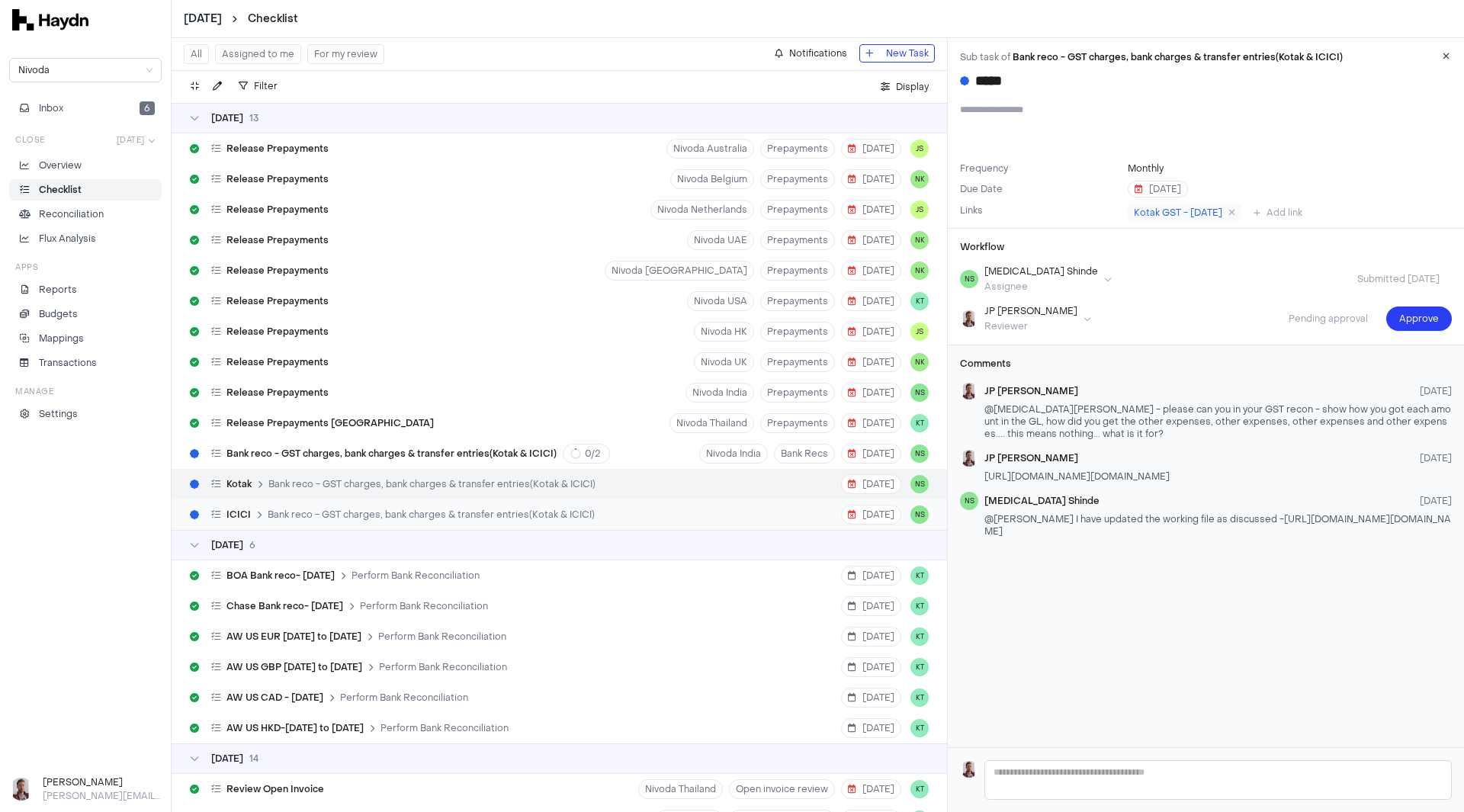
click at [499, 514] on span "Bank reco - GST charges, bank charges & transfer entries(Kotak & ICICI)" at bounding box center [430, 514] width 327 height 12
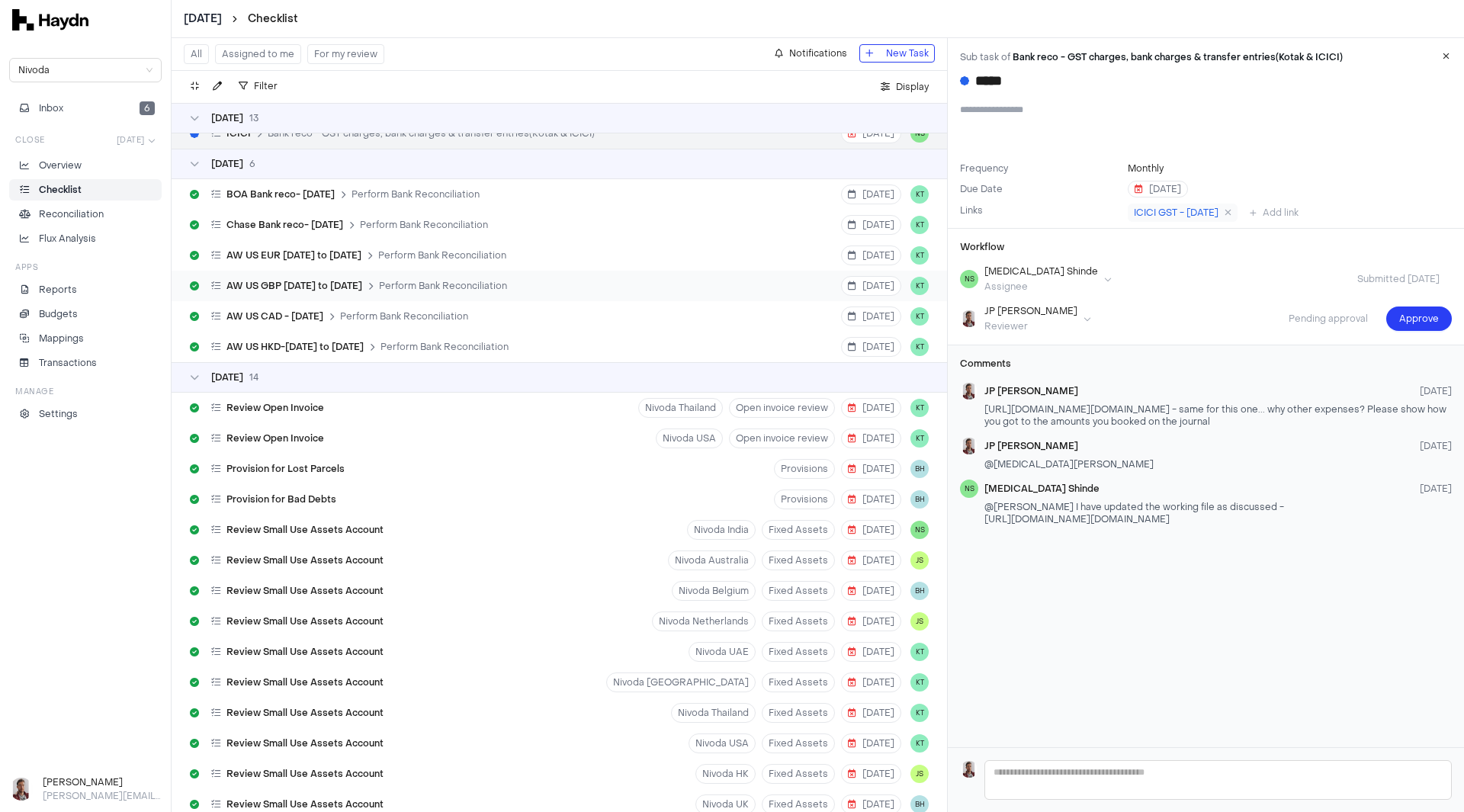
scroll to position [305, 0]
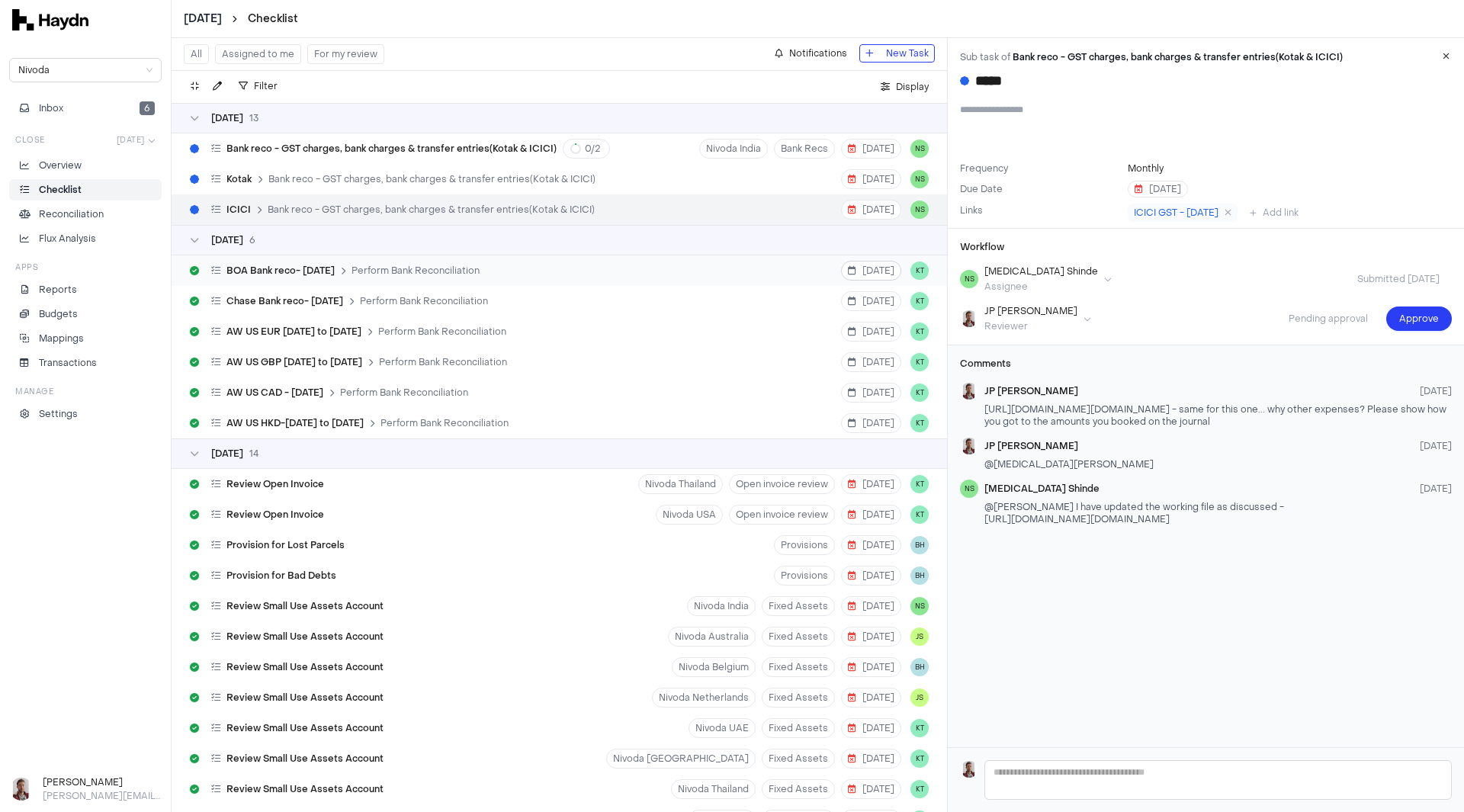
click at [868, 272] on span "[DATE]" at bounding box center [871, 270] width 47 height 12
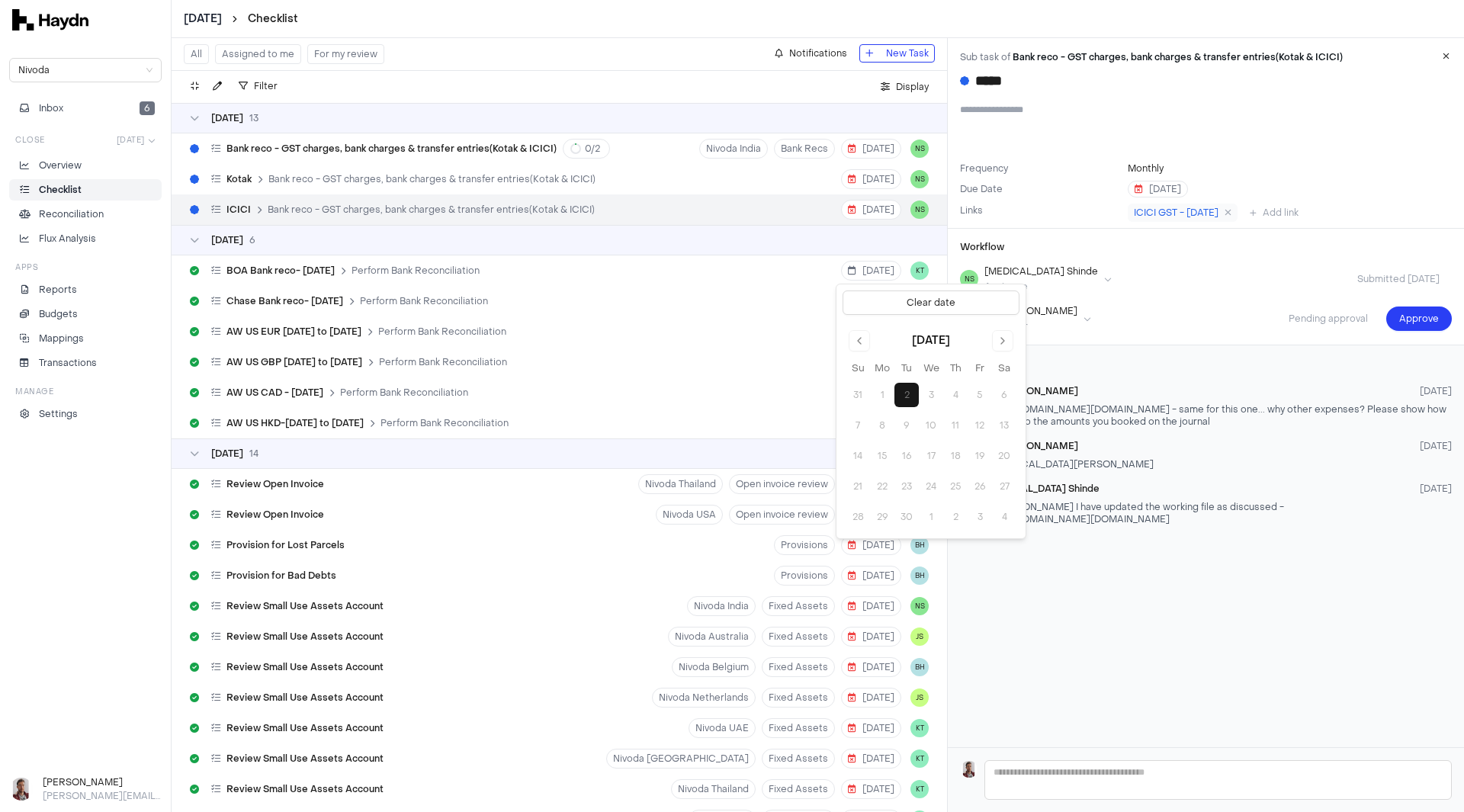
click at [852, 352] on div "[DATE] Su Mo Tu We Th Fr Sa 31 1 2 3 4 5 6 7 8 9 10 11 12 13 14 15 16 17 18 19 …" at bounding box center [931, 429] width 171 height 199
click at [855, 349] on button "Go to previous month" at bounding box center [859, 341] width 21 height 21
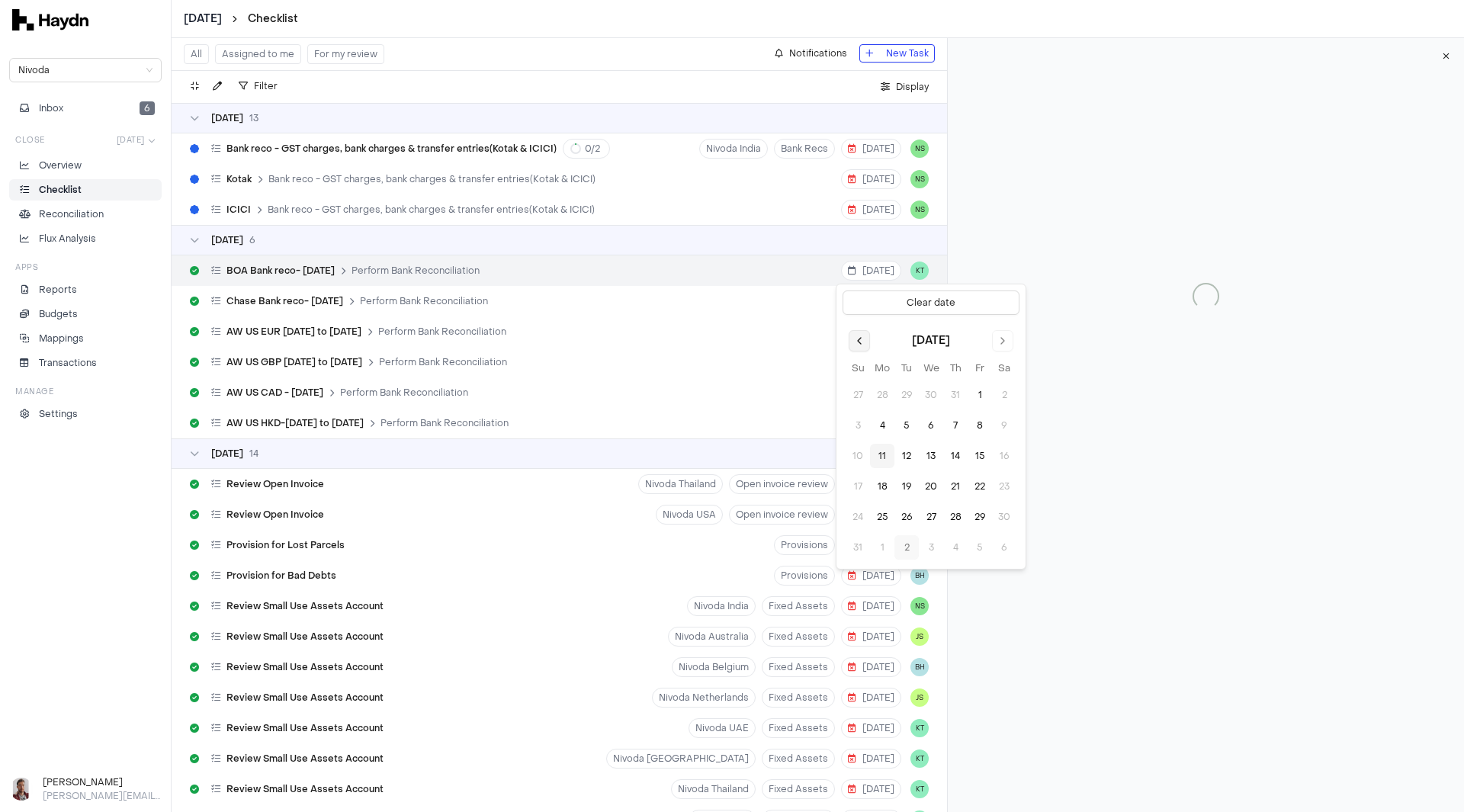
click at [857, 342] on button "Go to previous month" at bounding box center [859, 341] width 21 height 21
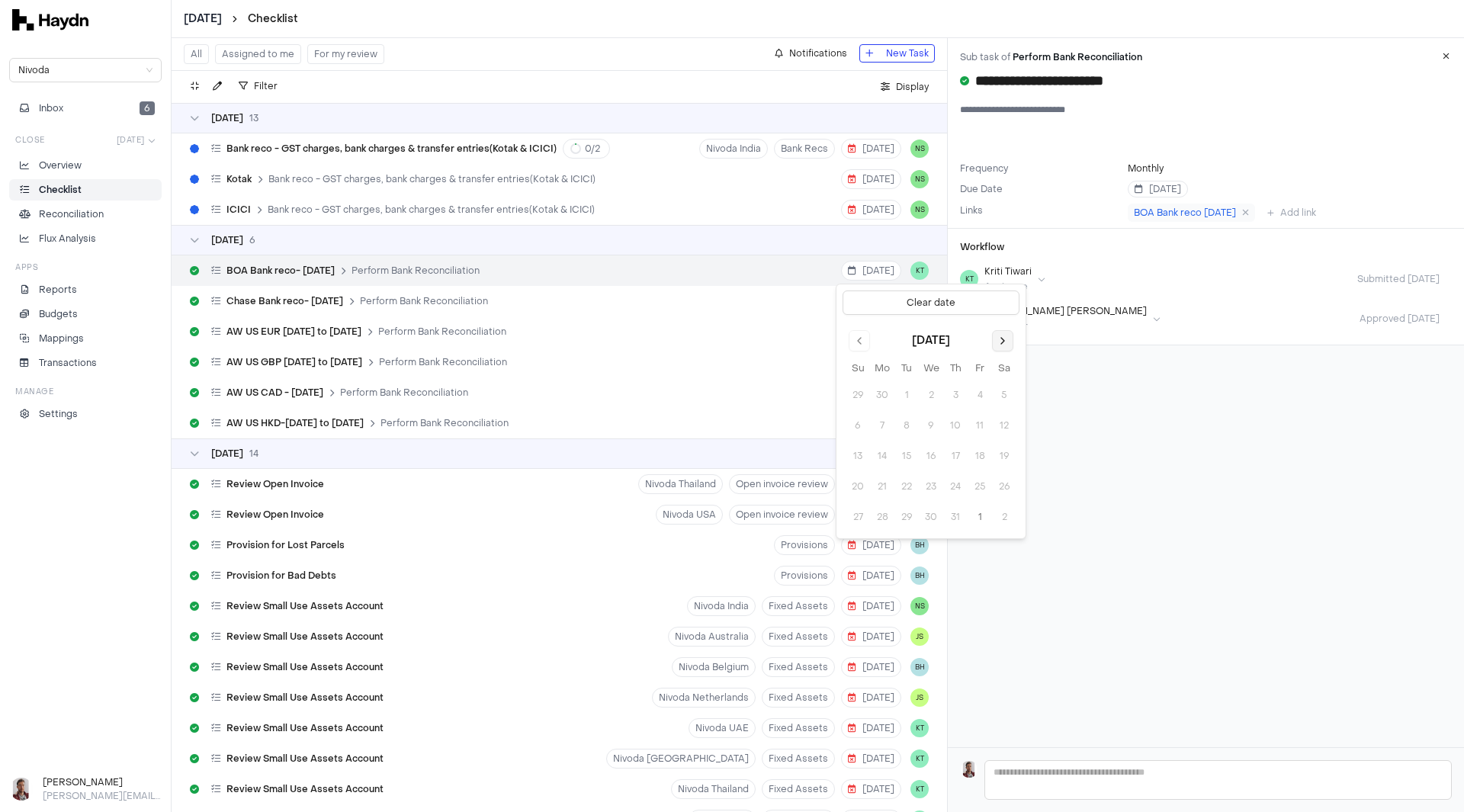
click at [1002, 341] on button "Go to next month" at bounding box center [1003, 341] width 21 height 21
click at [1115, 429] on div "**********" at bounding box center [1206, 393] width 516 height 709
click at [868, 272] on span "[DATE]" at bounding box center [871, 270] width 47 height 12
click at [860, 344] on button "Go to previous month" at bounding box center [859, 341] width 21 height 21
click at [978, 428] on button "8" at bounding box center [980, 425] width 25 height 25
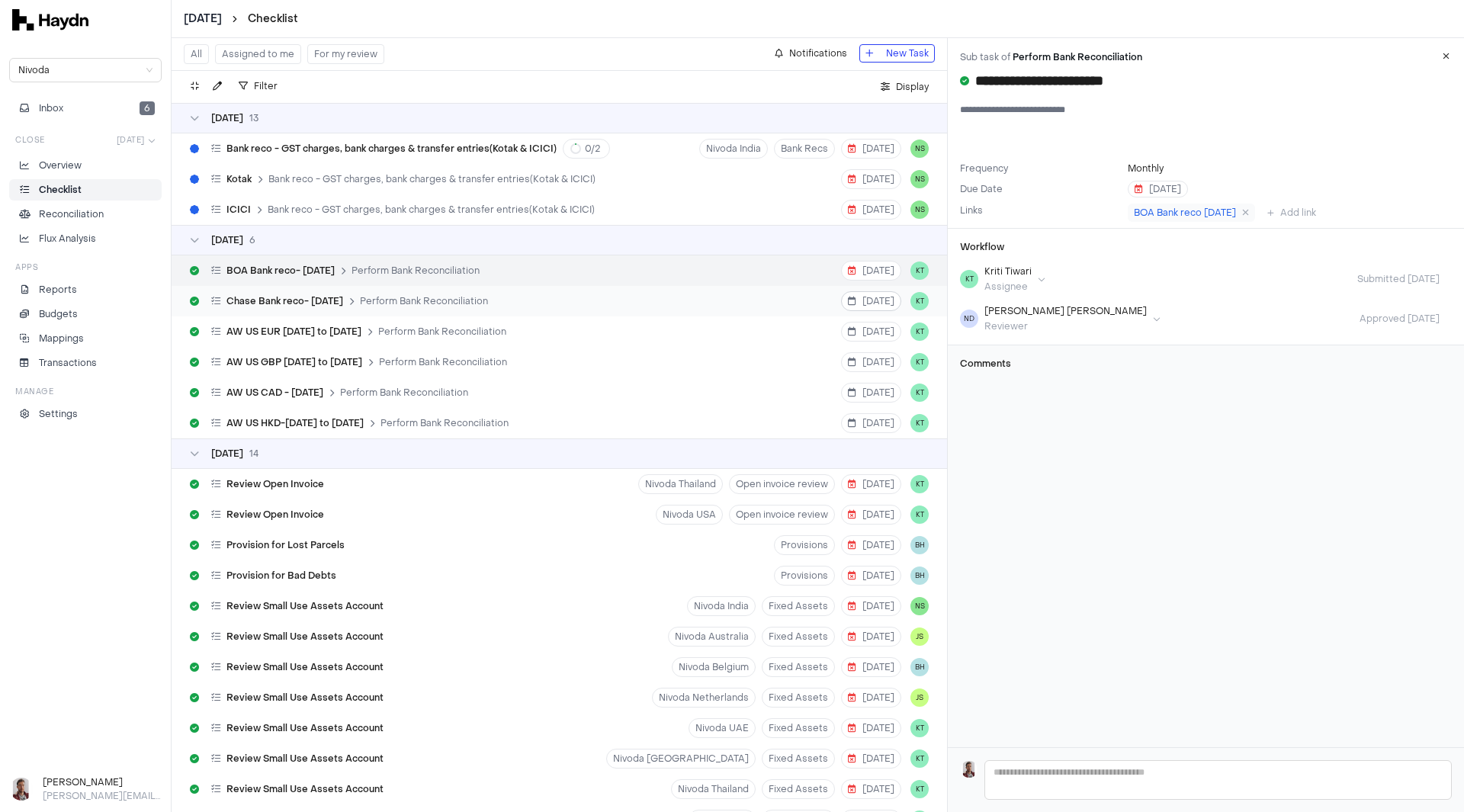
click at [870, 326] on span "[DATE]" at bounding box center [871, 331] width 47 height 12
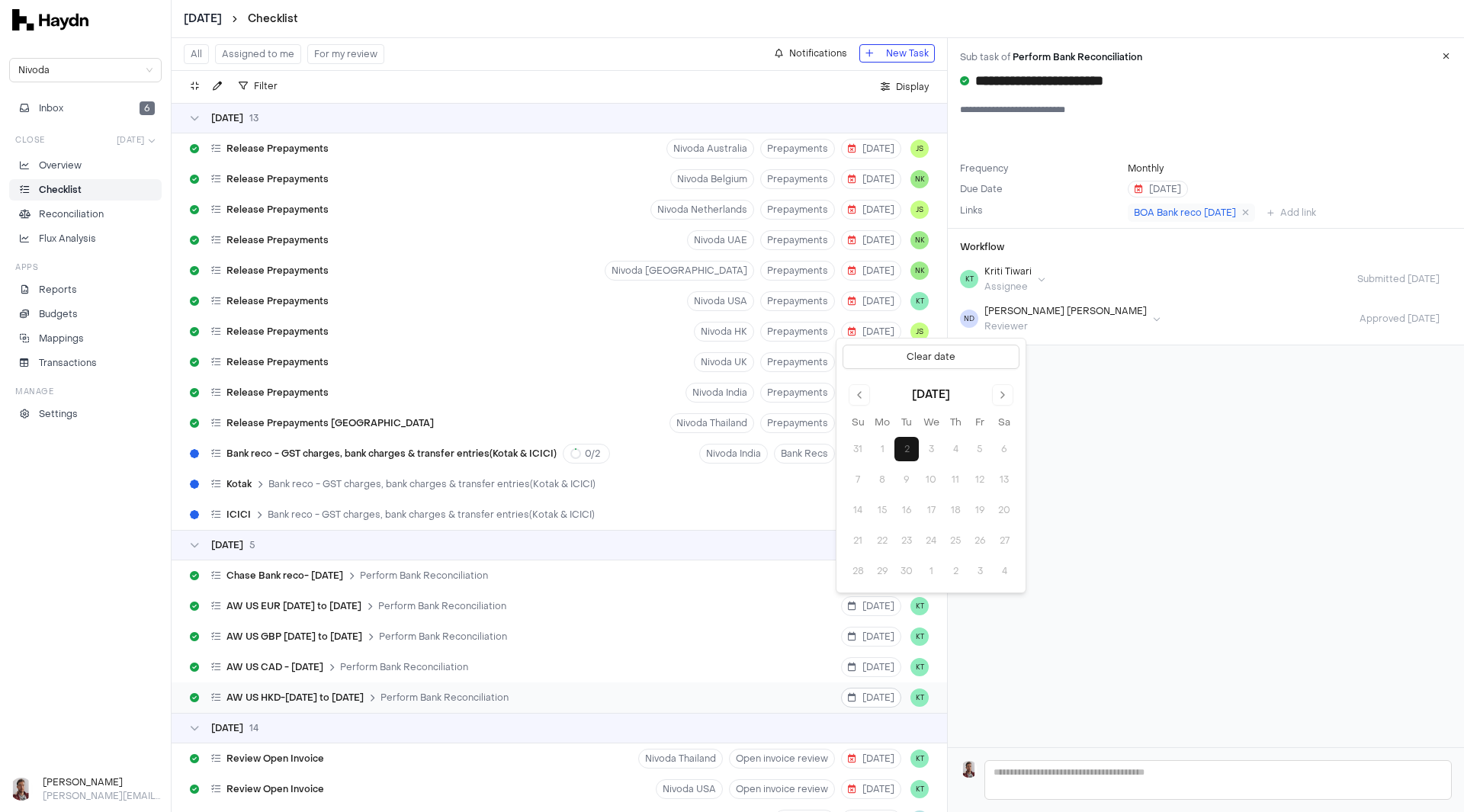
click at [865, 698] on span "[DATE]" at bounding box center [871, 697] width 47 height 12
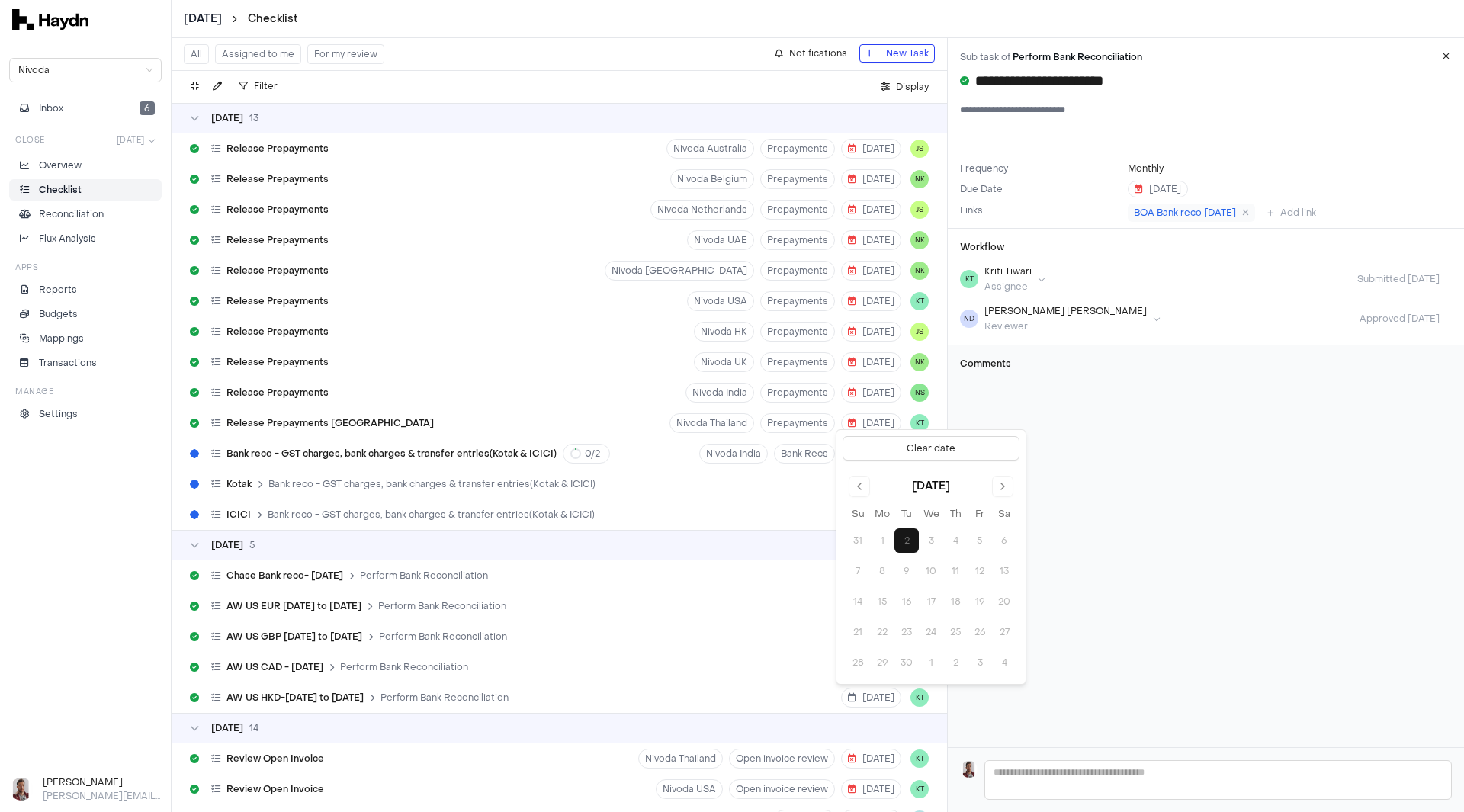
click at [863, 489] on button "Go to previous month" at bounding box center [859, 486] width 21 height 21
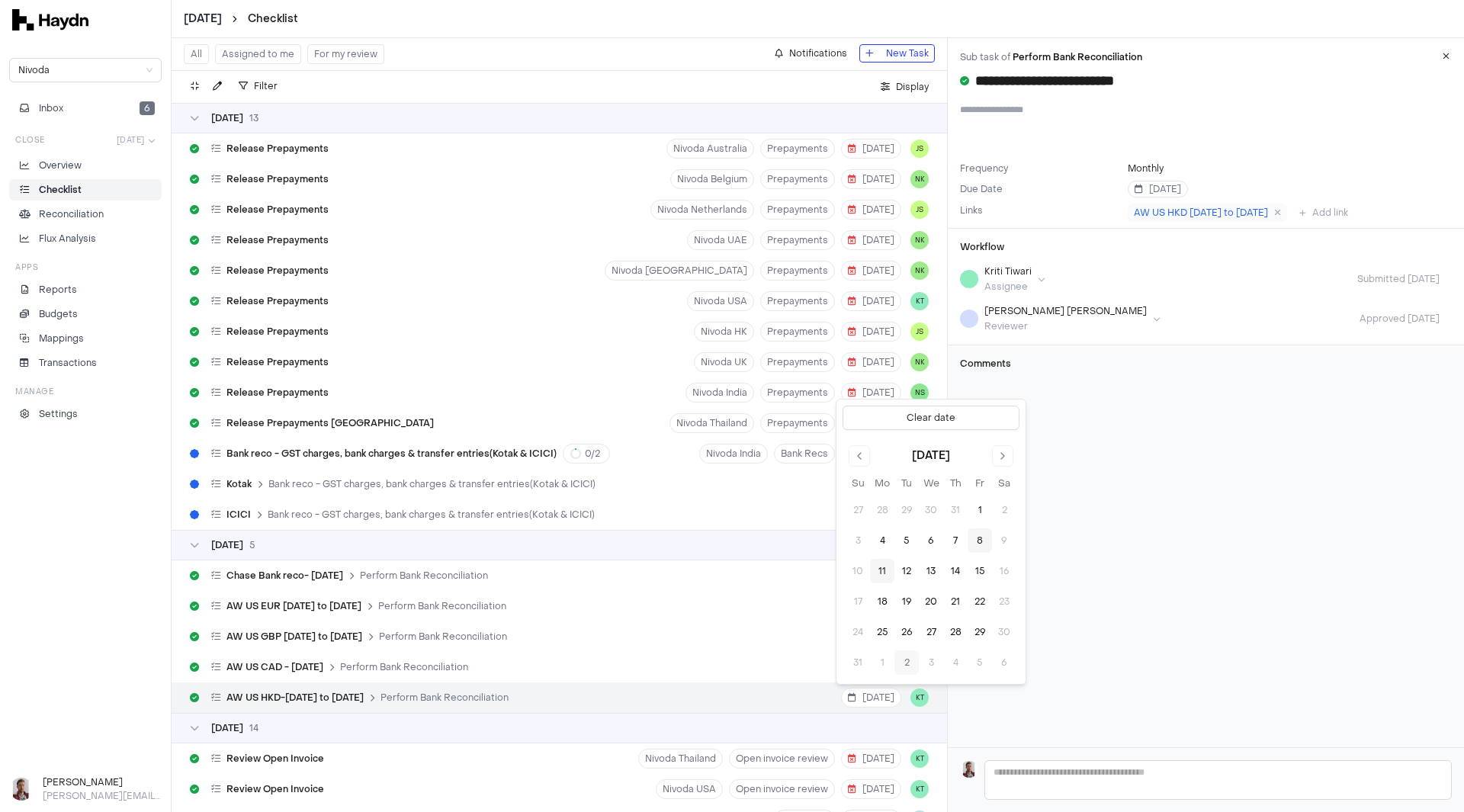
click at [974, 536] on button "8" at bounding box center [980, 540] width 25 height 25
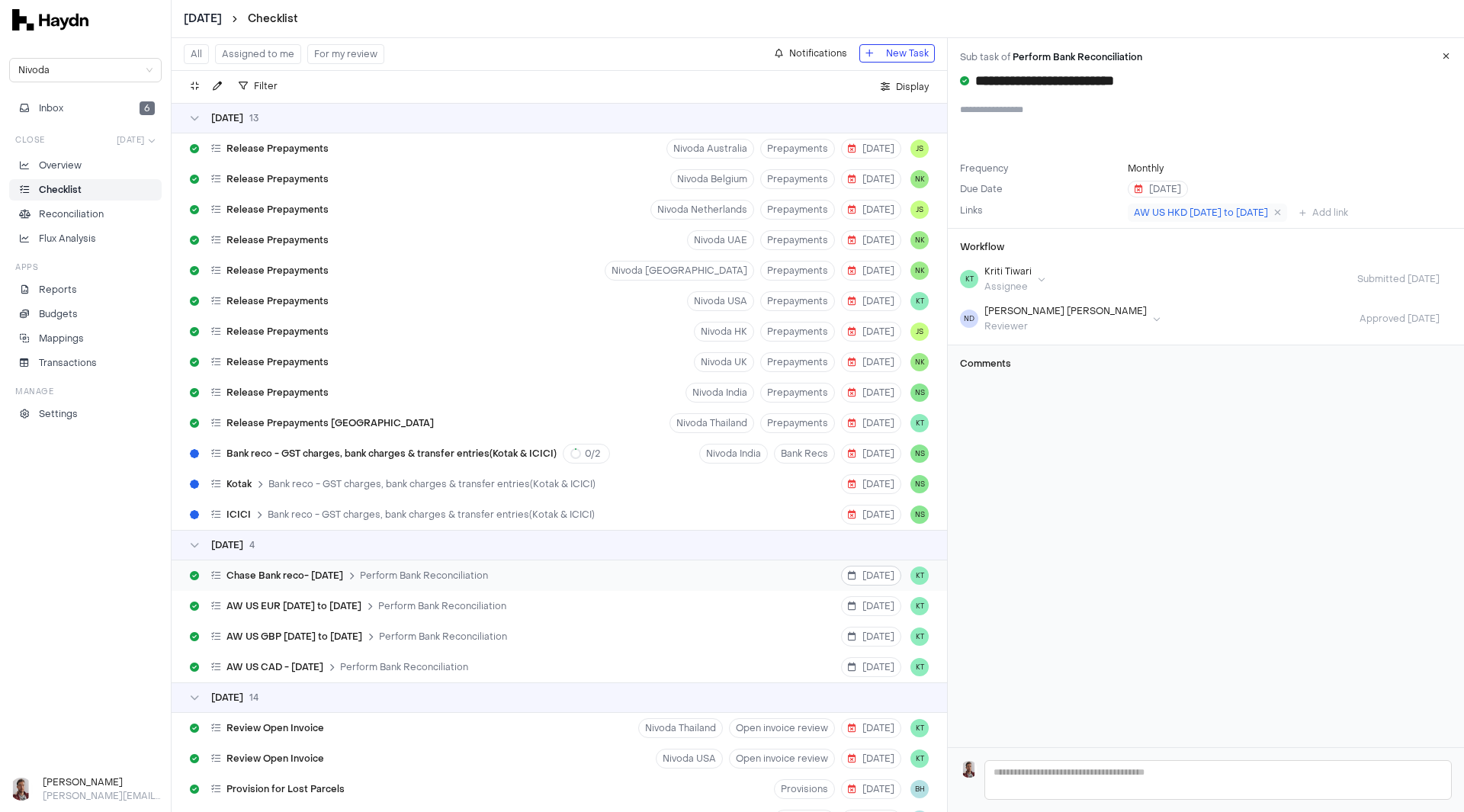
click at [870, 575] on span "[DATE]" at bounding box center [871, 575] width 47 height 12
click at [861, 364] on button "Go to previous month" at bounding box center [859, 363] width 21 height 21
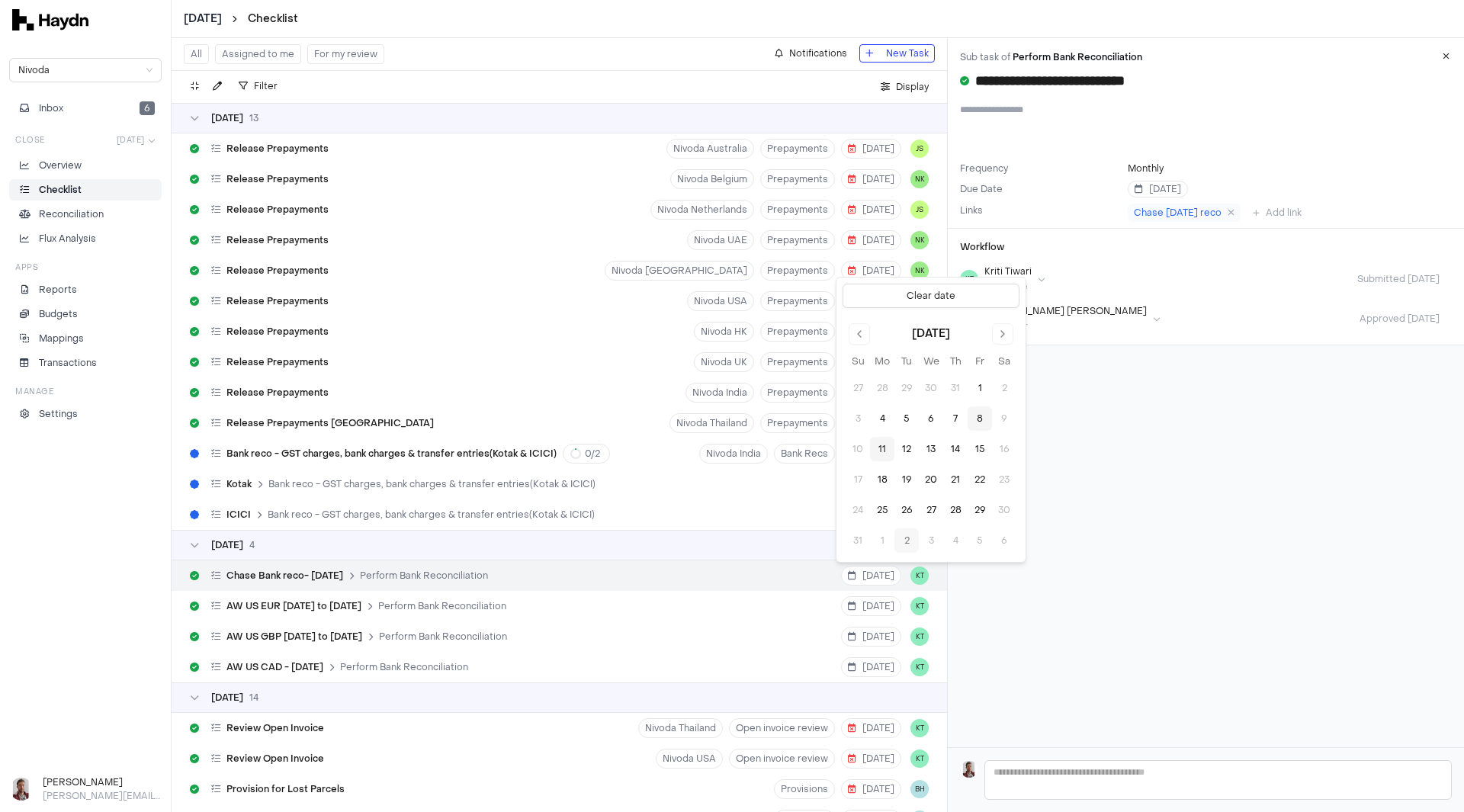
click at [979, 418] on button "8" at bounding box center [980, 418] width 25 height 25
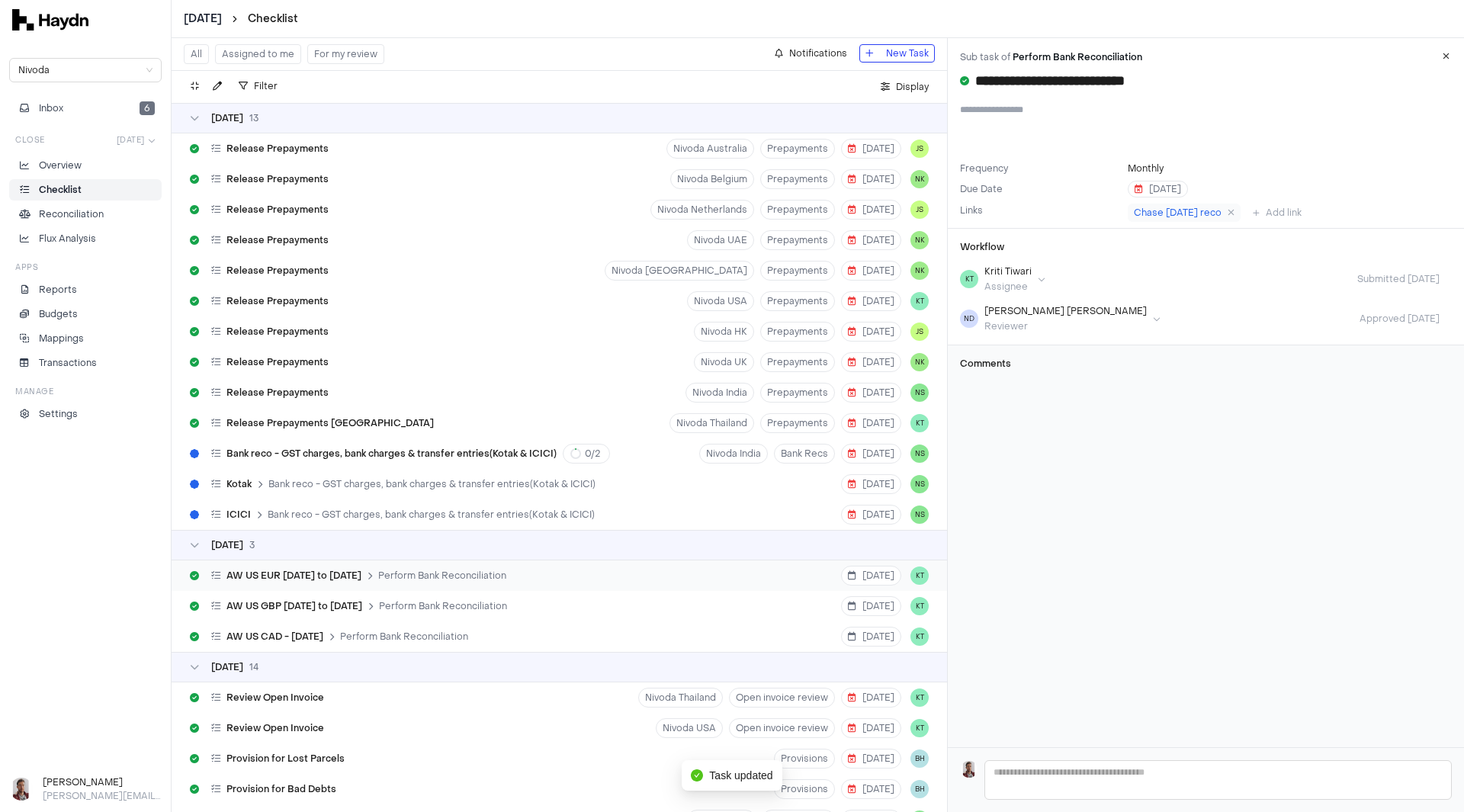
click at [651, 584] on div "AW US EUR [DATE] to [DATE] Perform Bank Reconciliation [DATE] KT" at bounding box center [558, 575] width 775 height 30
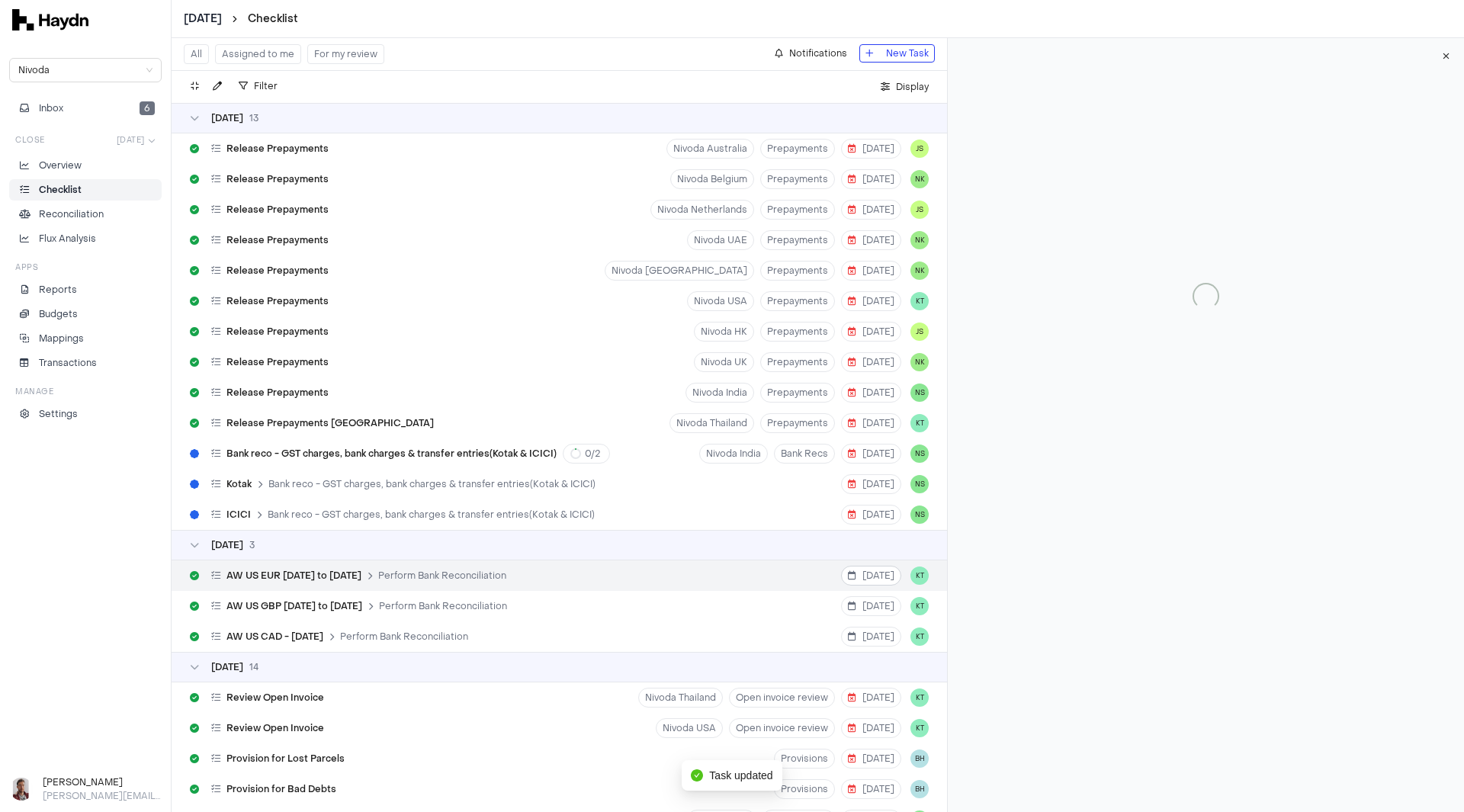
click at [859, 577] on span "[DATE]" at bounding box center [871, 575] width 47 height 12
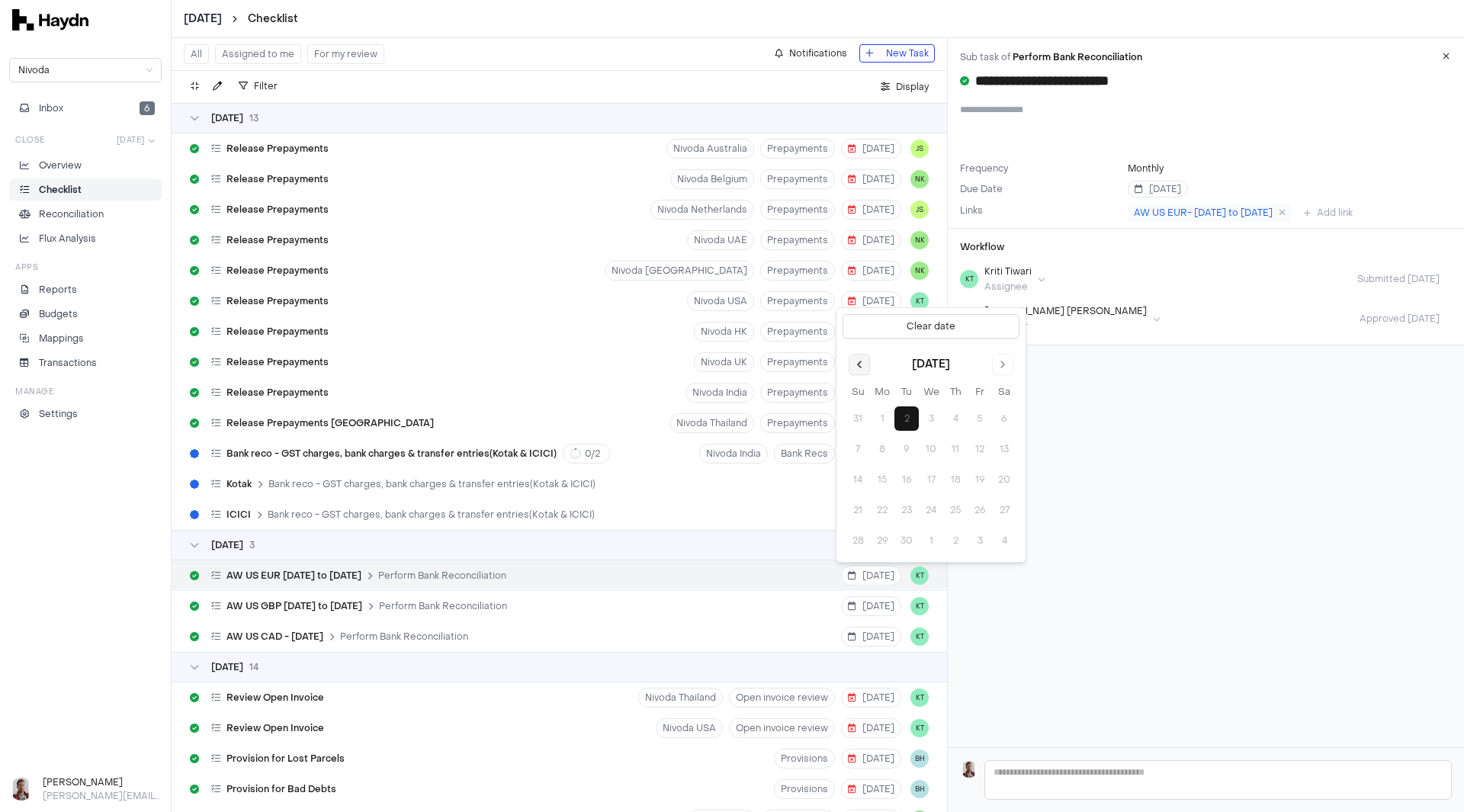
click at [864, 366] on button "Go to previous month" at bounding box center [859, 363] width 21 height 21
click at [986, 417] on button "8" at bounding box center [980, 418] width 25 height 25
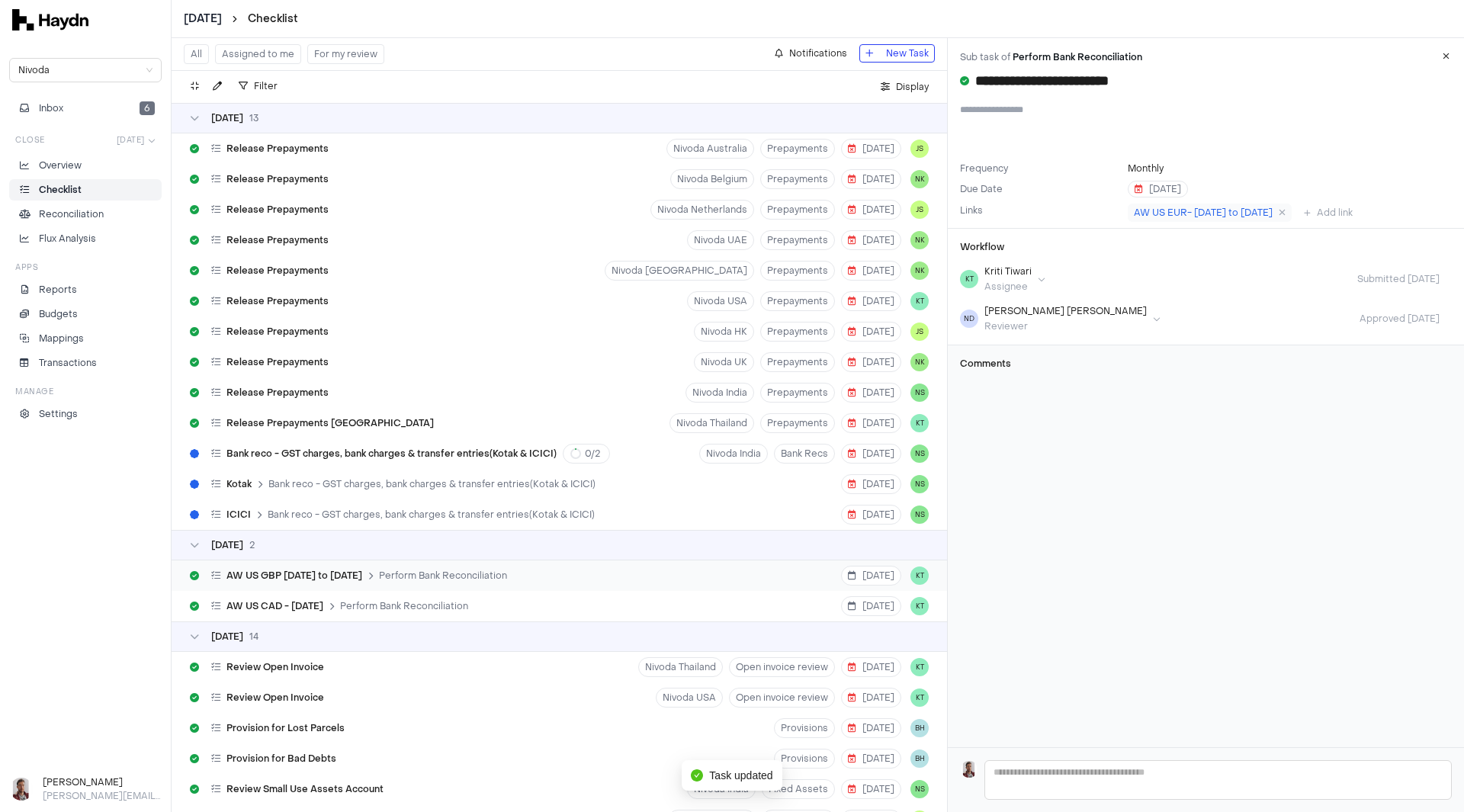
click at [727, 580] on div "AW US GBP [DATE] to [DATE] Perform Bank Reconciliation [DATE] KT" at bounding box center [558, 575] width 775 height 30
click at [865, 581] on span "[DATE]" at bounding box center [871, 575] width 47 height 12
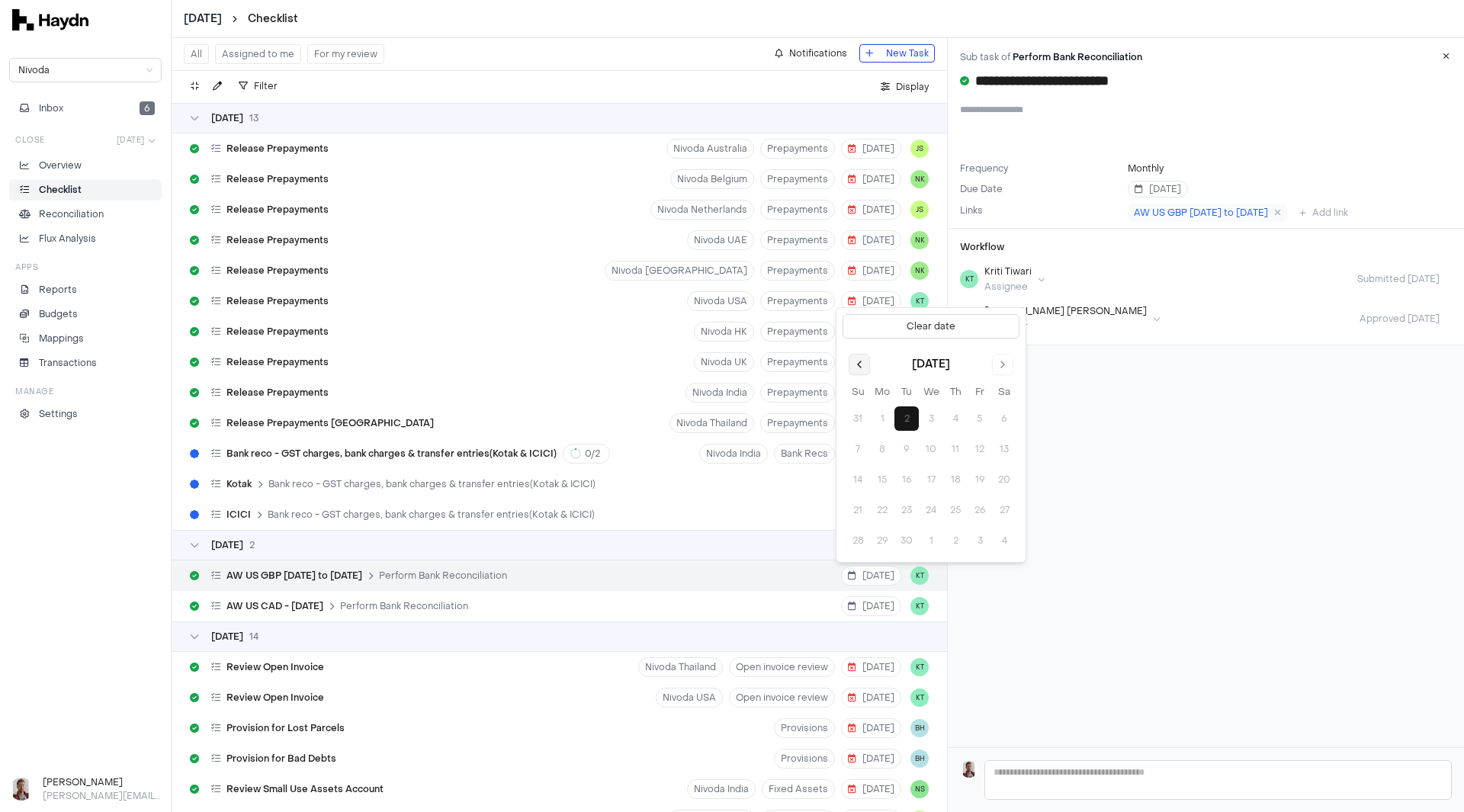
click at [859, 365] on button "Go to previous month" at bounding box center [859, 363] width 21 height 21
click at [977, 416] on button "8" at bounding box center [980, 418] width 25 height 25
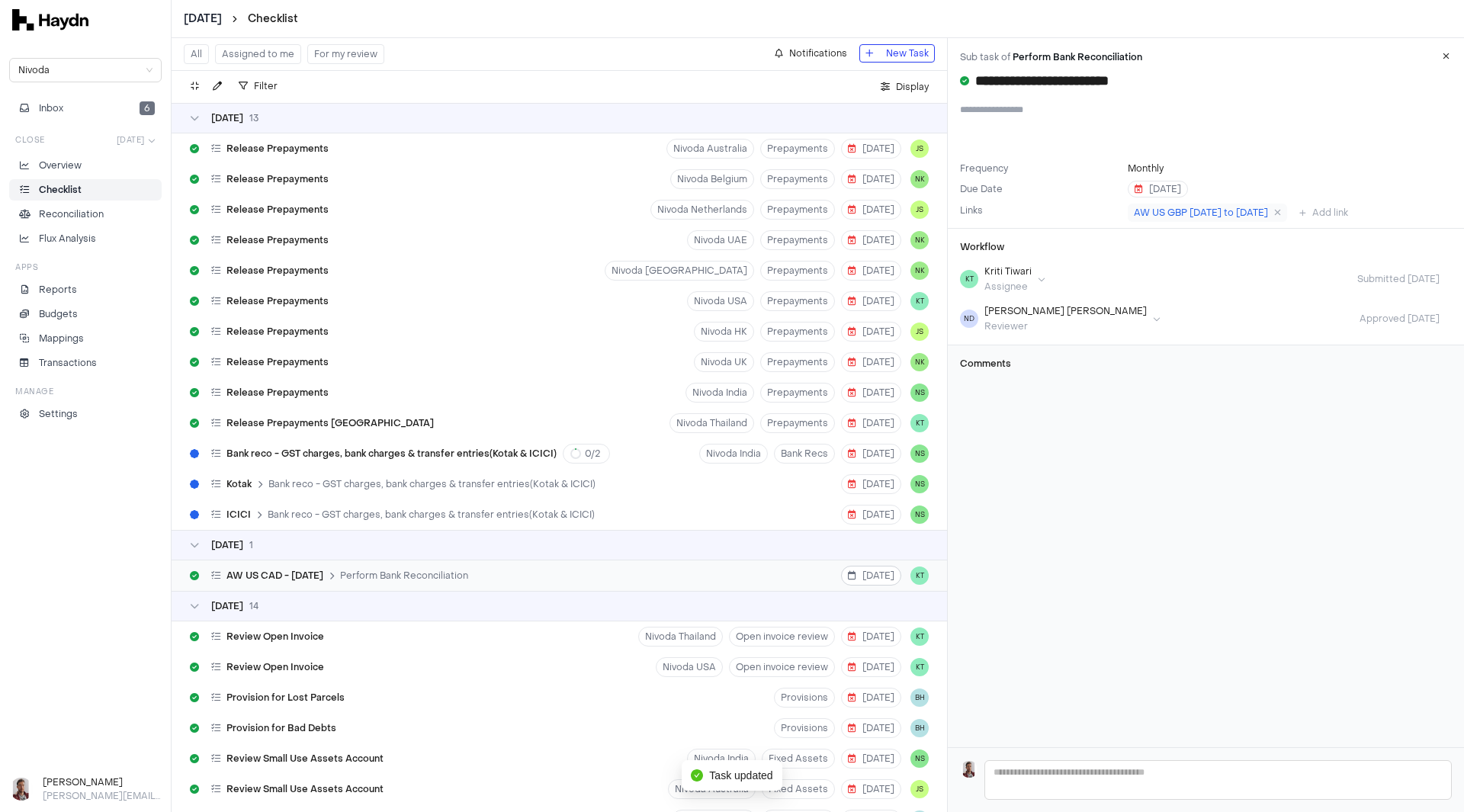
click at [852, 576] on span "[DATE]" at bounding box center [871, 575] width 47 height 12
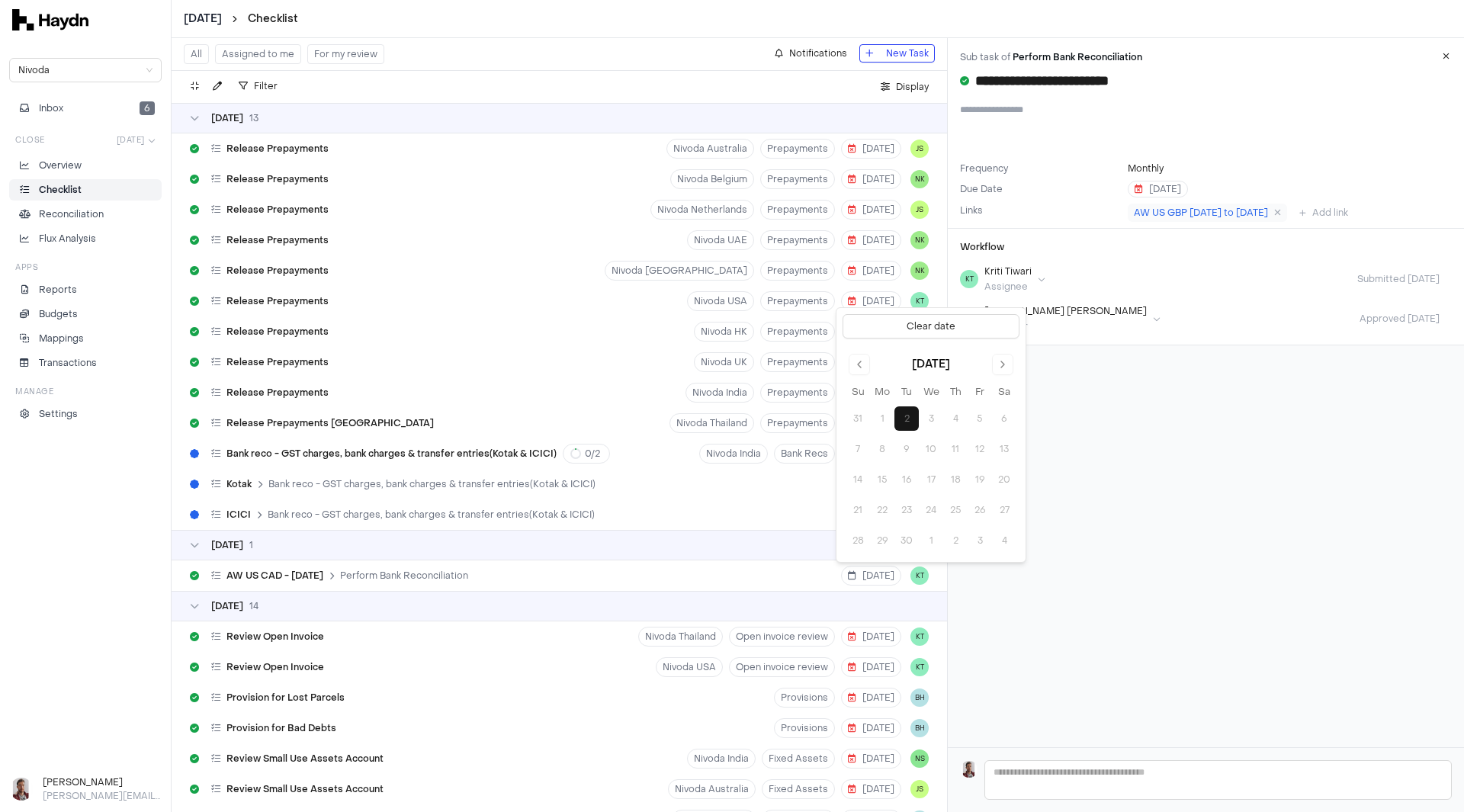
click at [861, 365] on button "Go to previous month" at bounding box center [859, 363] width 21 height 21
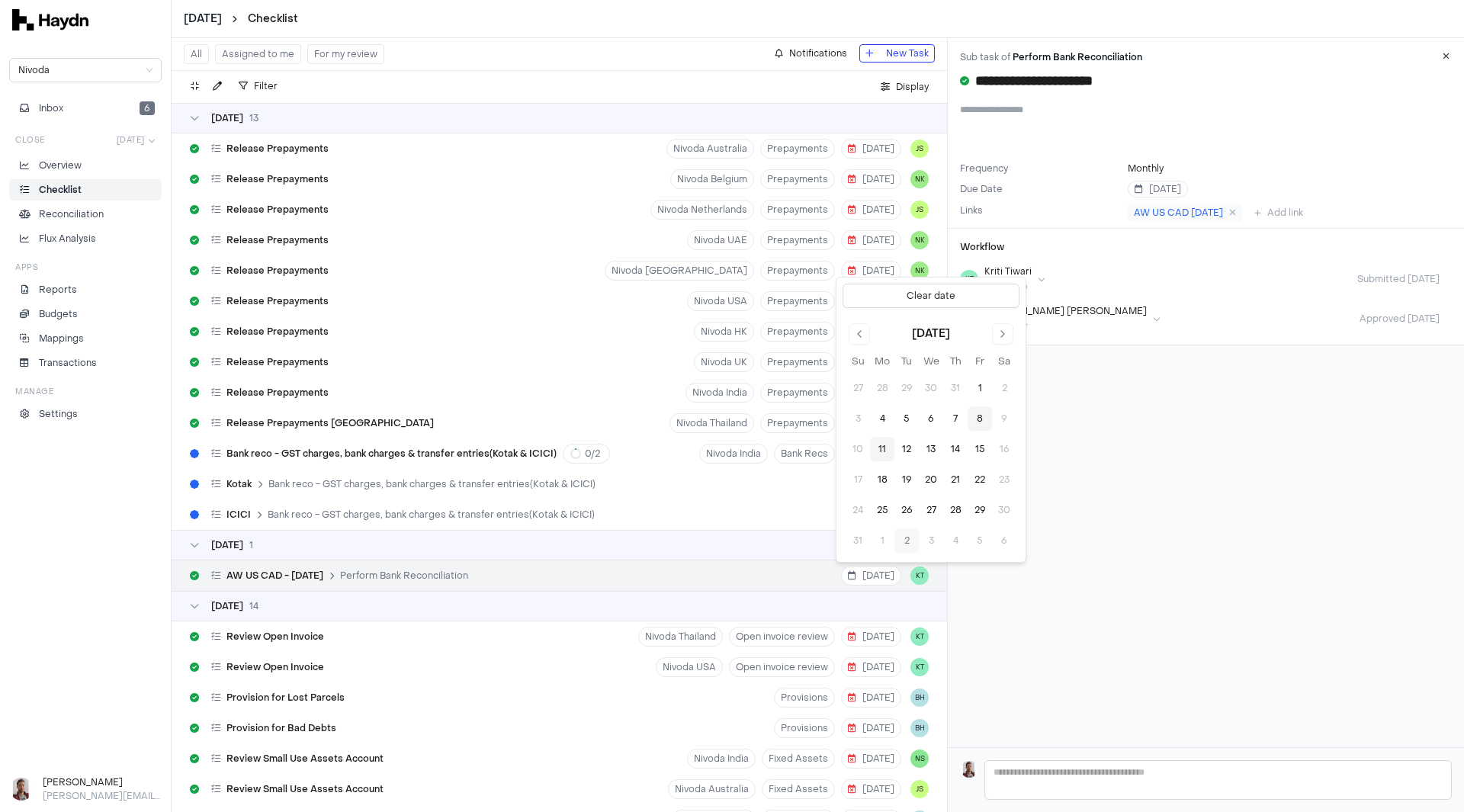
click at [975, 418] on button "8" at bounding box center [980, 418] width 25 height 25
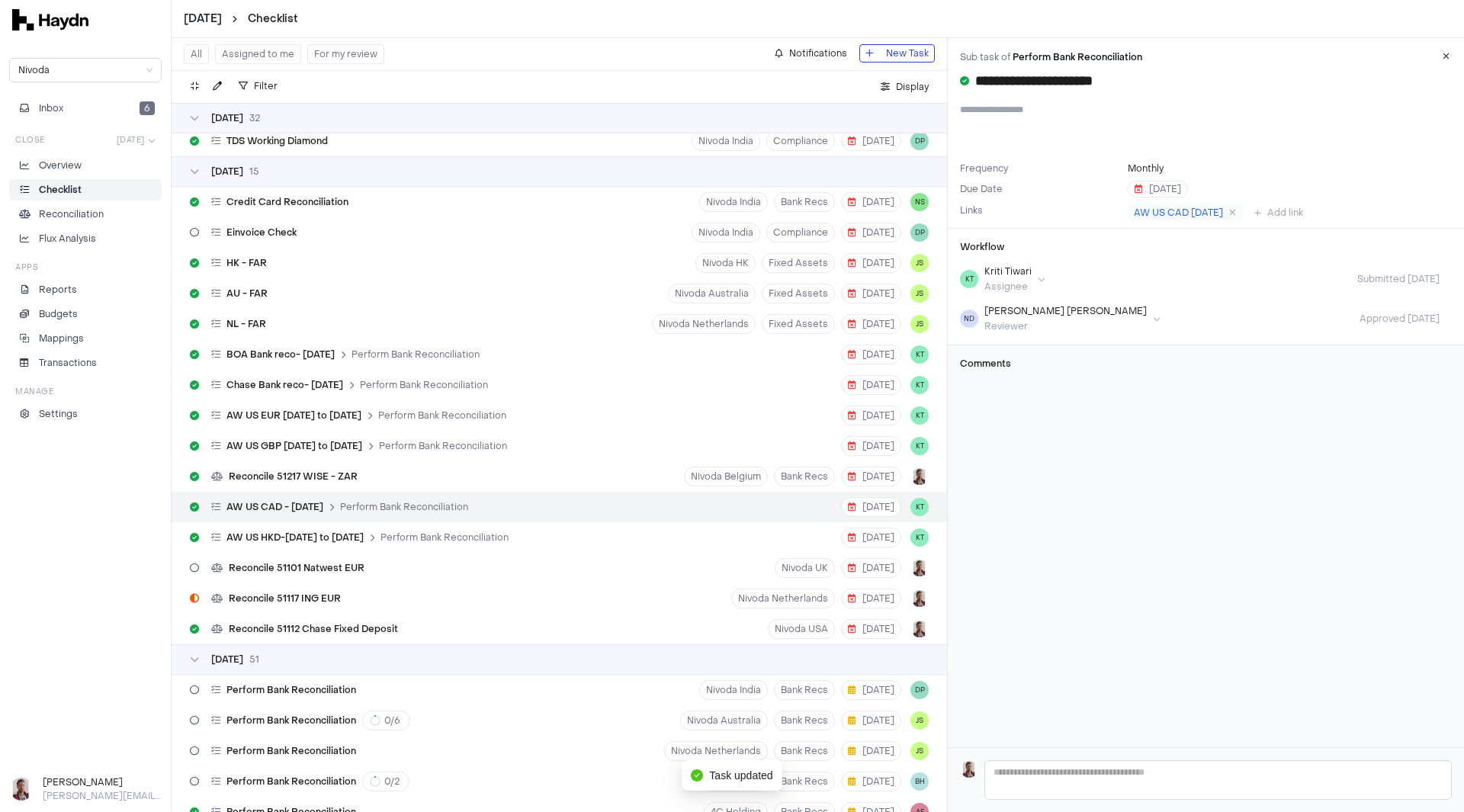
scroll to position [2832, 0]
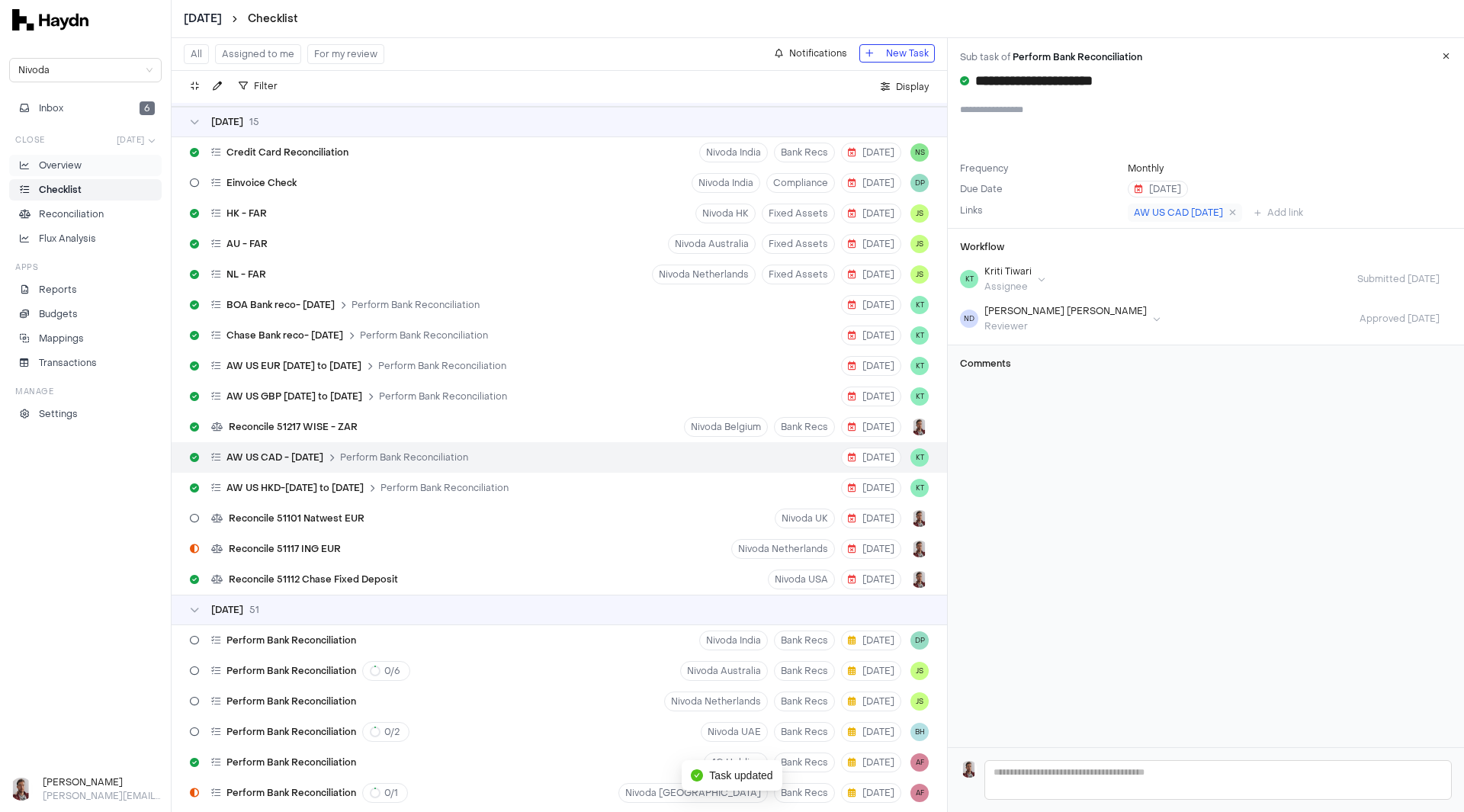
click at [55, 166] on p "Overview" at bounding box center [60, 165] width 43 height 14
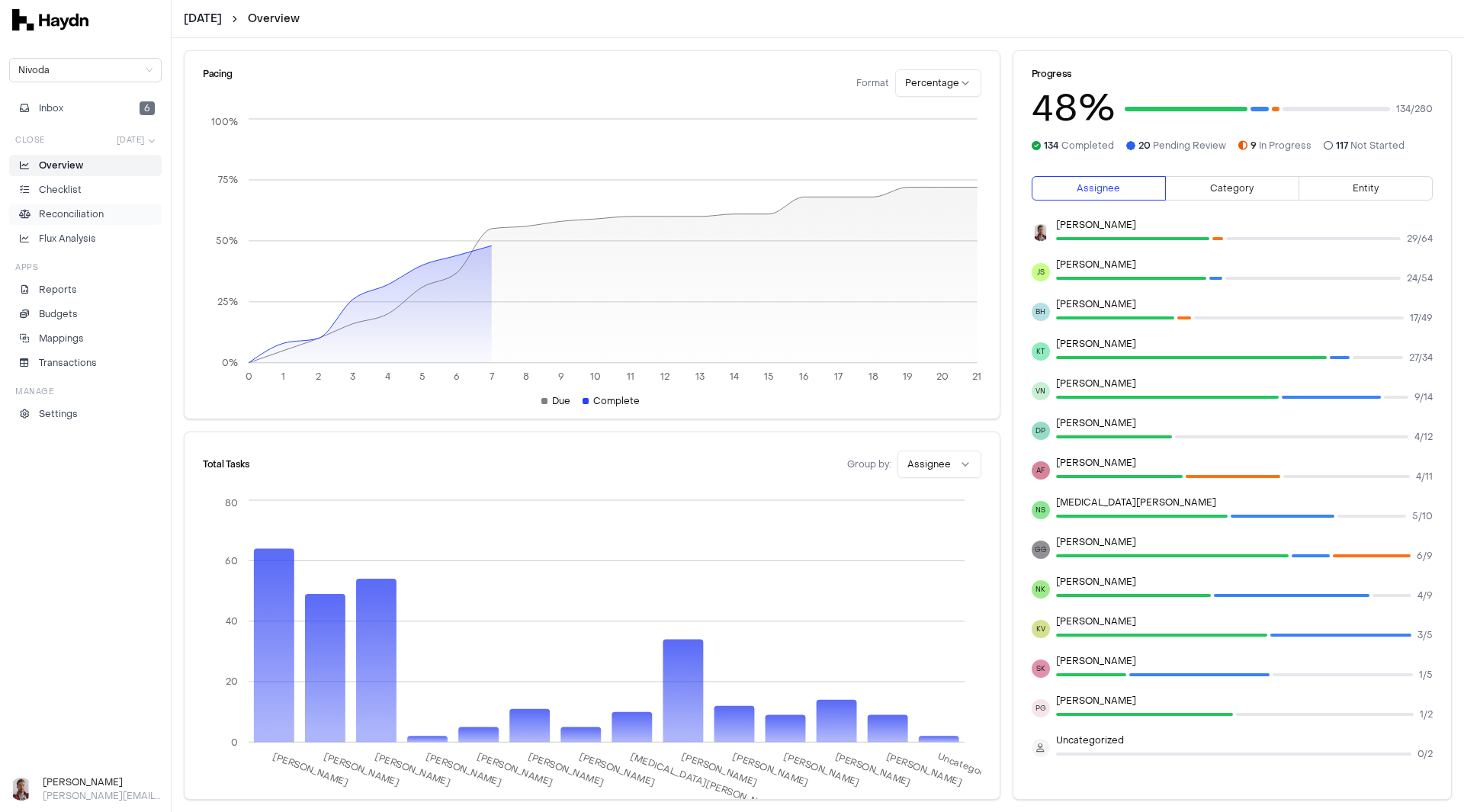
click at [73, 210] on p "Reconciliation" at bounding box center [70, 214] width 65 height 14
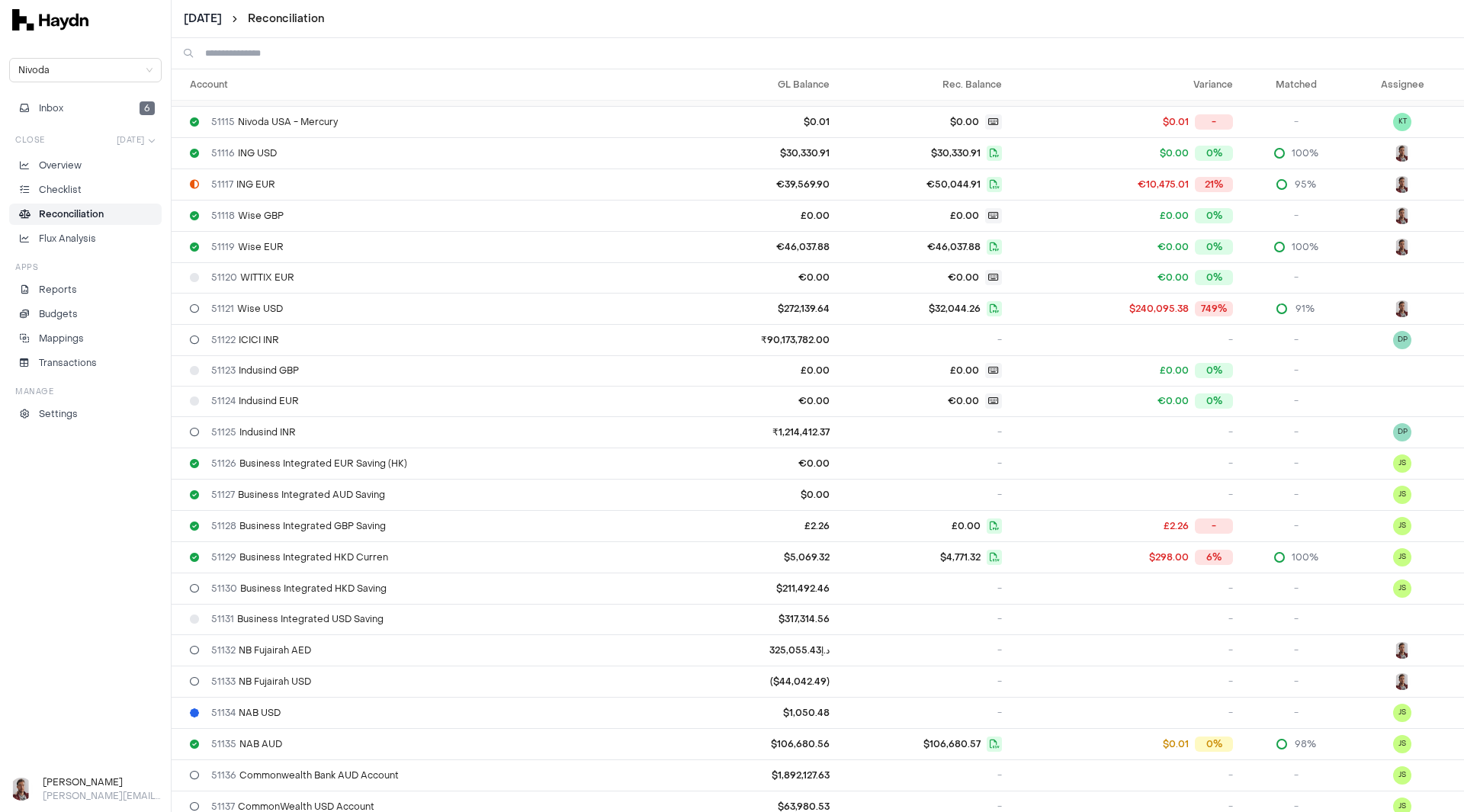
scroll to position [534, 0]
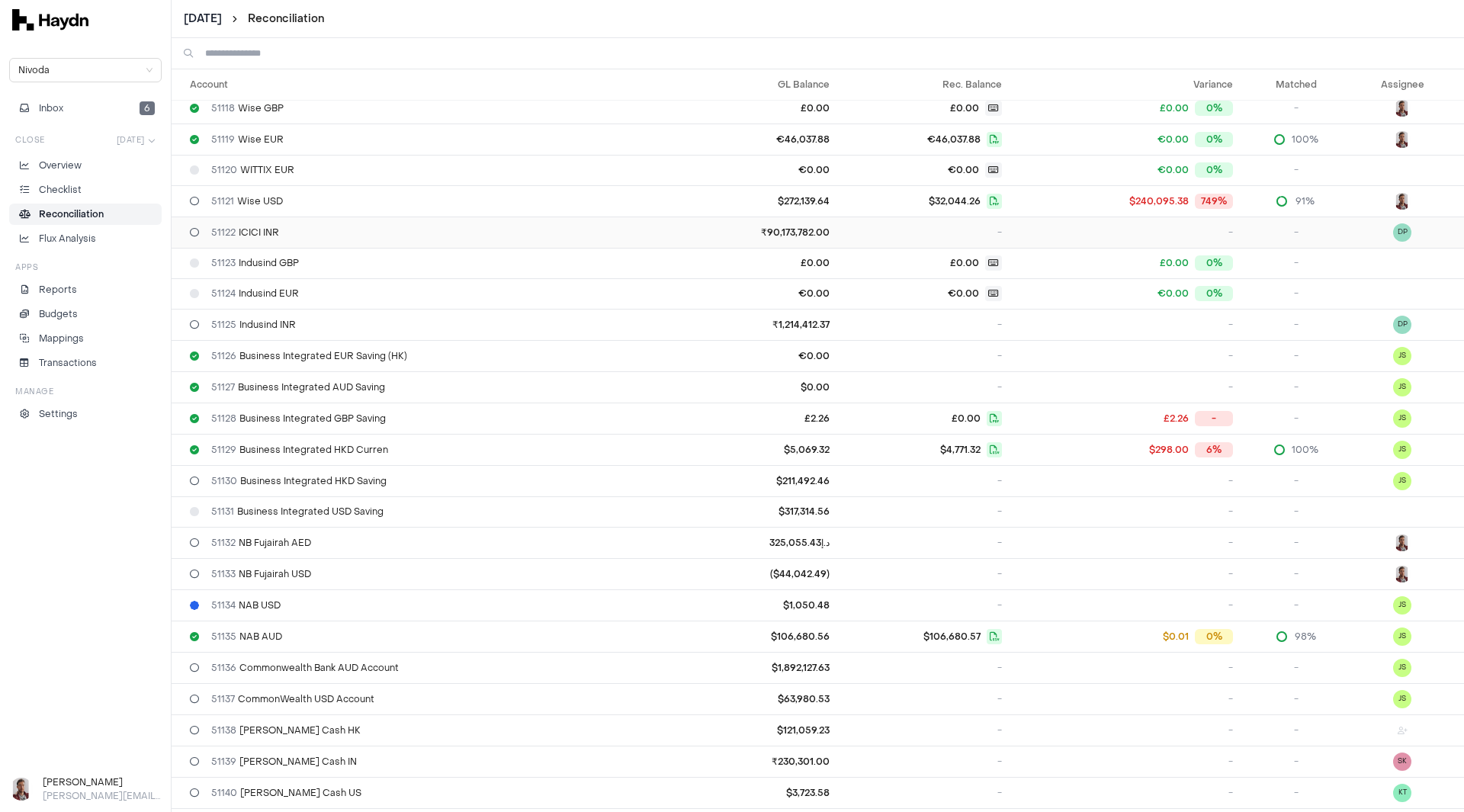
click at [298, 232] on div "51122 ICICI INR" at bounding box center [426, 232] width 473 height 12
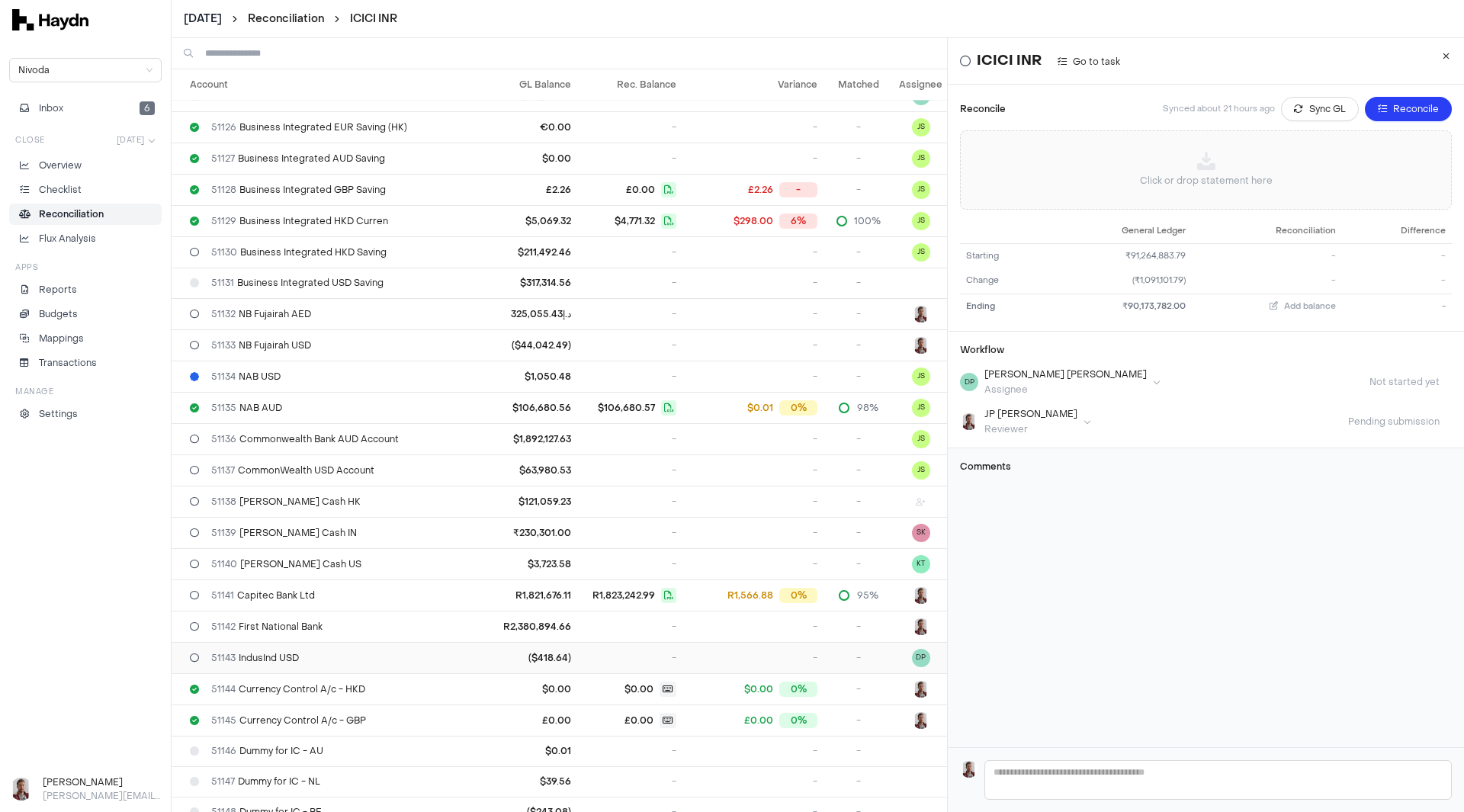
scroll to position [839, 0]
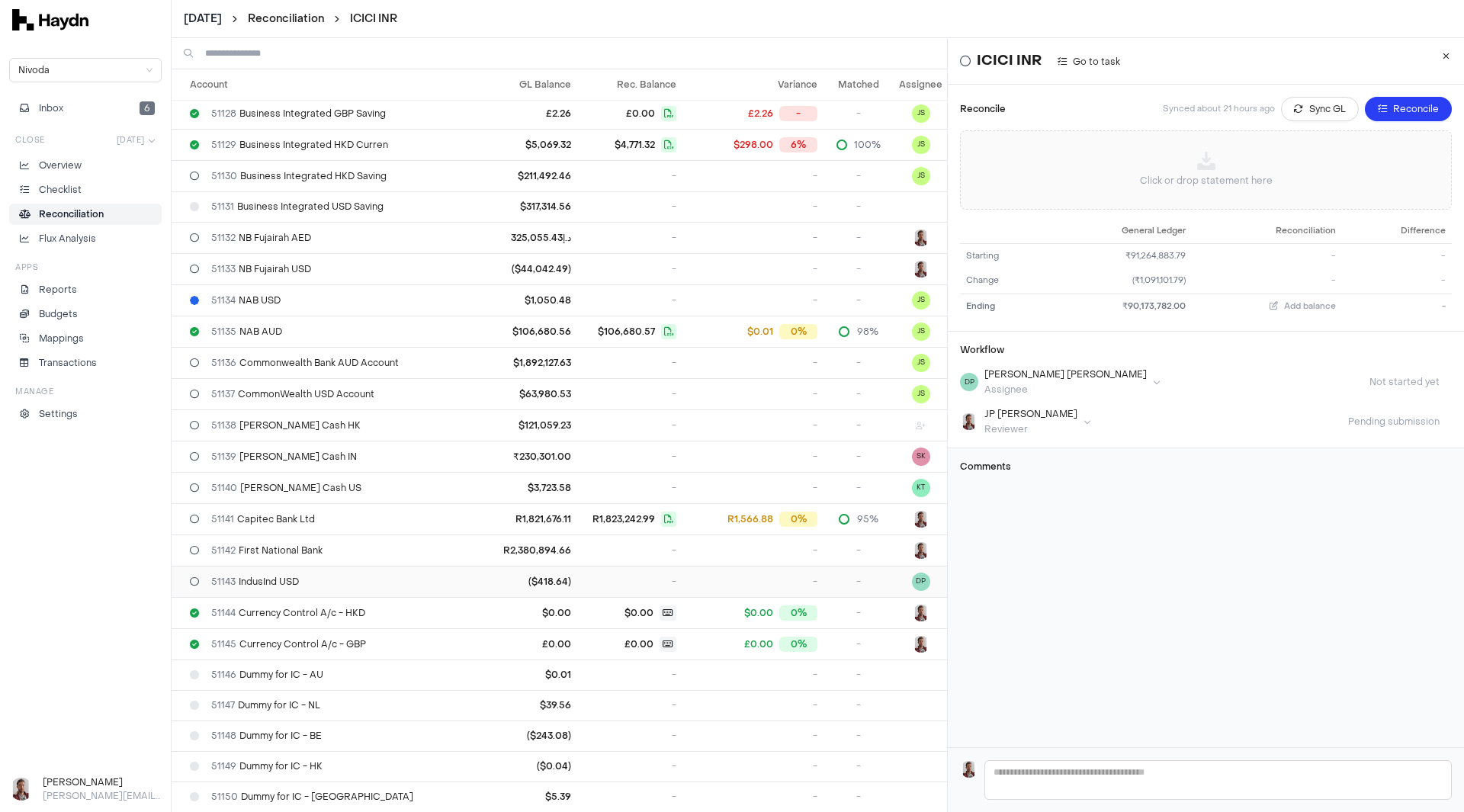
click at [294, 583] on span "51143 IndusInd USD" at bounding box center [255, 581] width 88 height 12
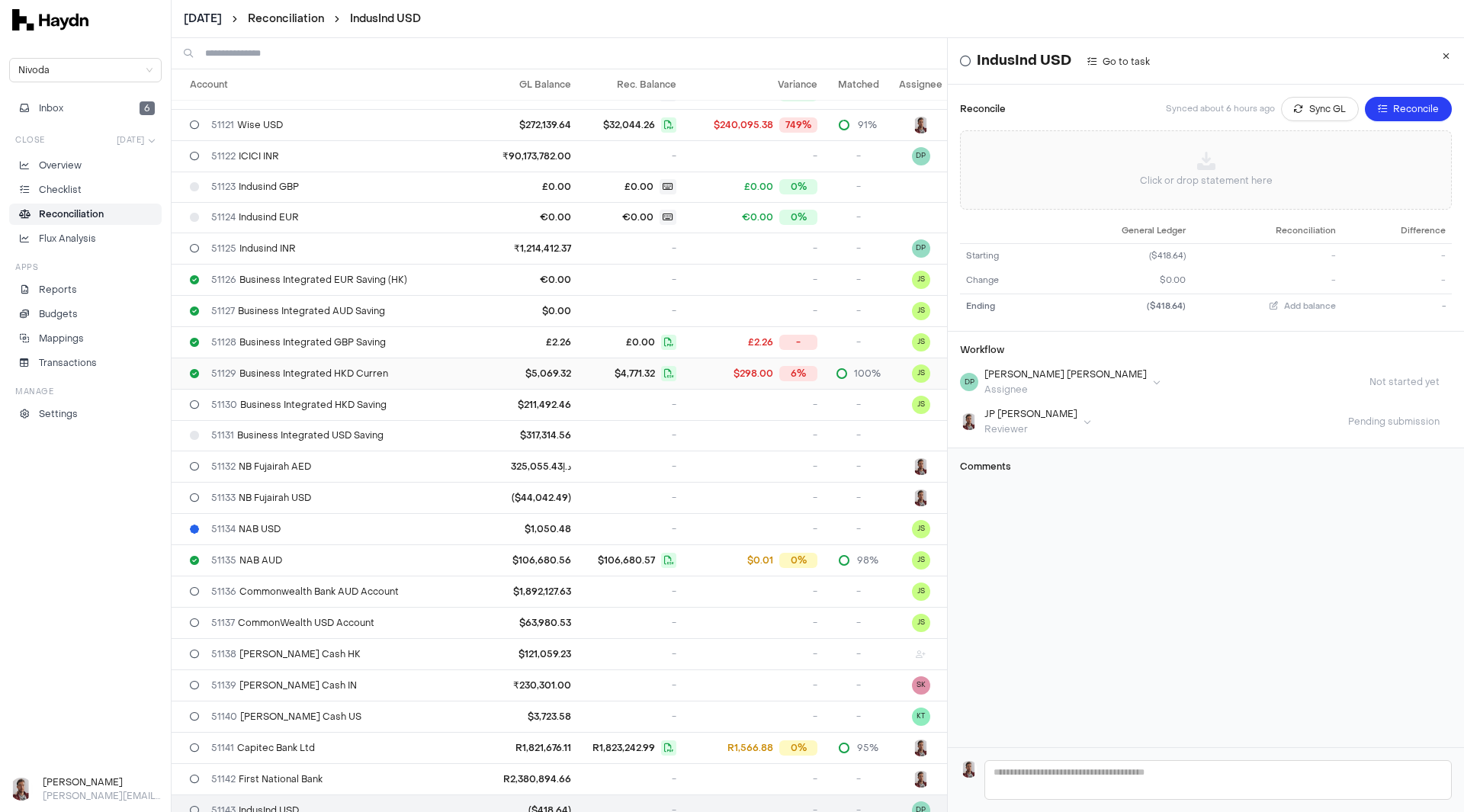
scroll to position [839, 0]
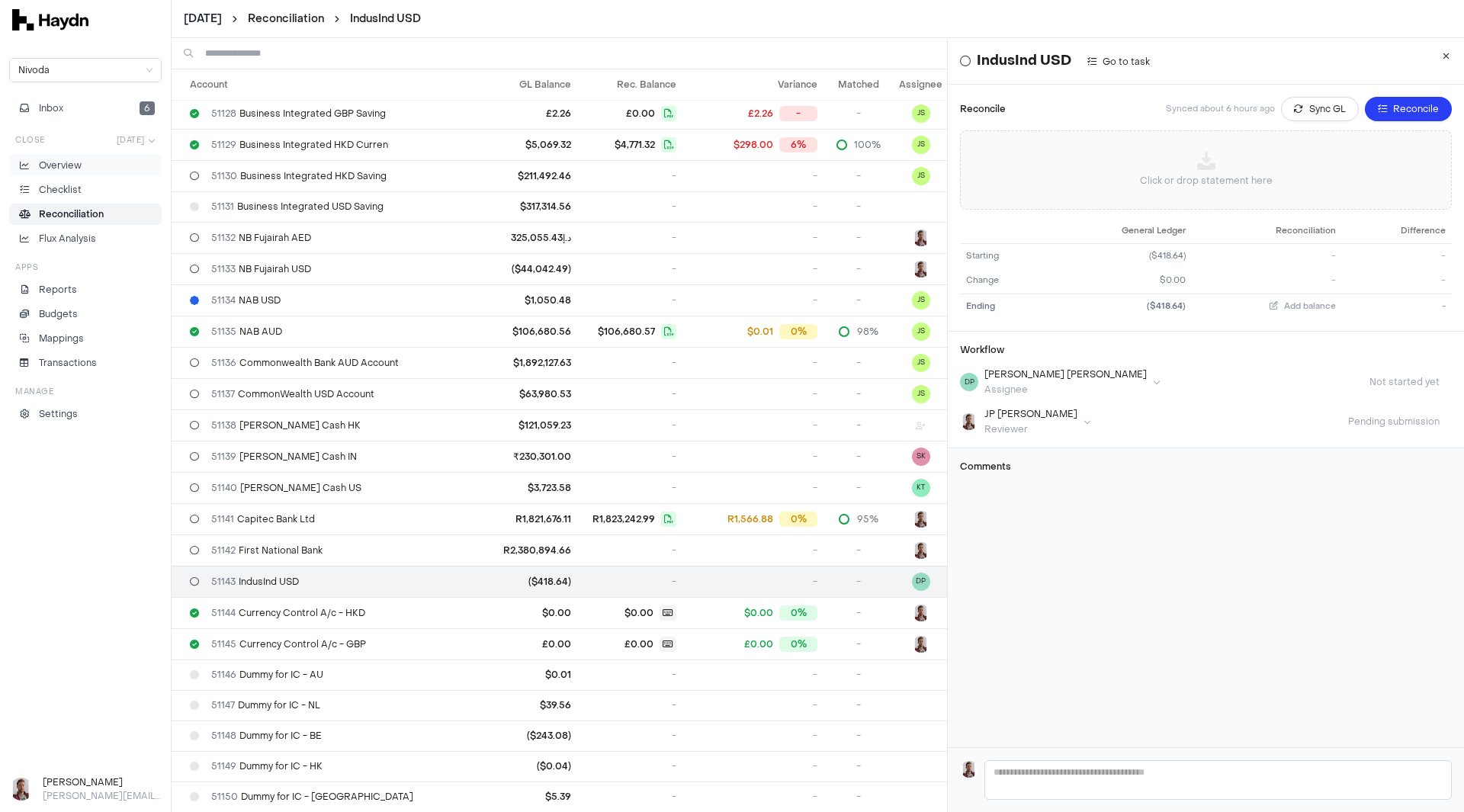
click at [63, 171] on p "Overview" at bounding box center [60, 165] width 43 height 14
